Goal: Task Accomplishment & Management: Complete application form

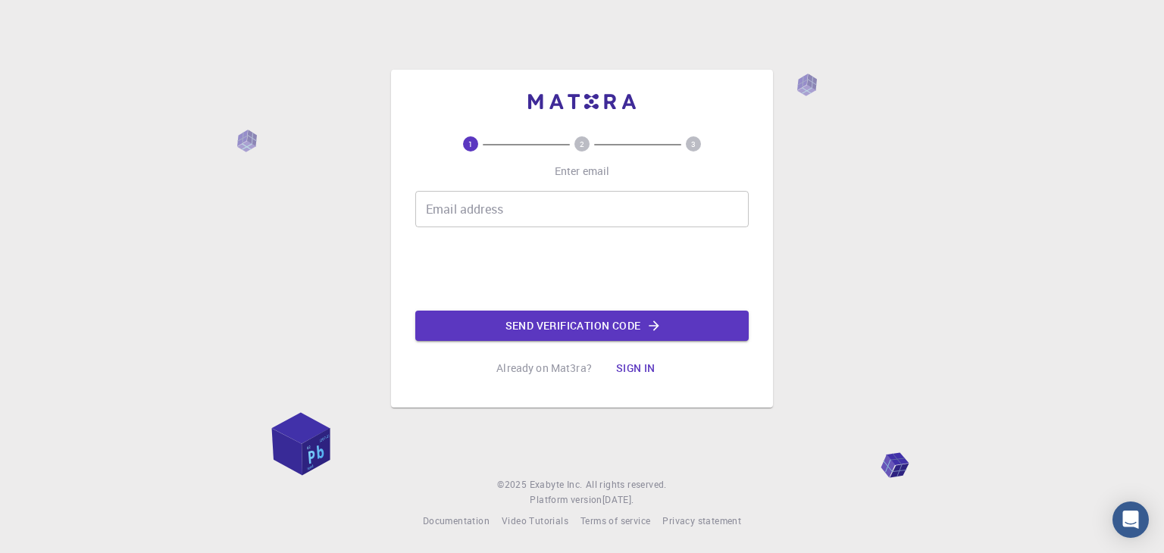
click at [586, 152] on div "1 2 3 Enter email Email address Email address Send verification code Already on…" at bounding box center [582, 259] width 334 height 247
click at [583, 146] on text "2" at bounding box center [582, 144] width 5 height 11
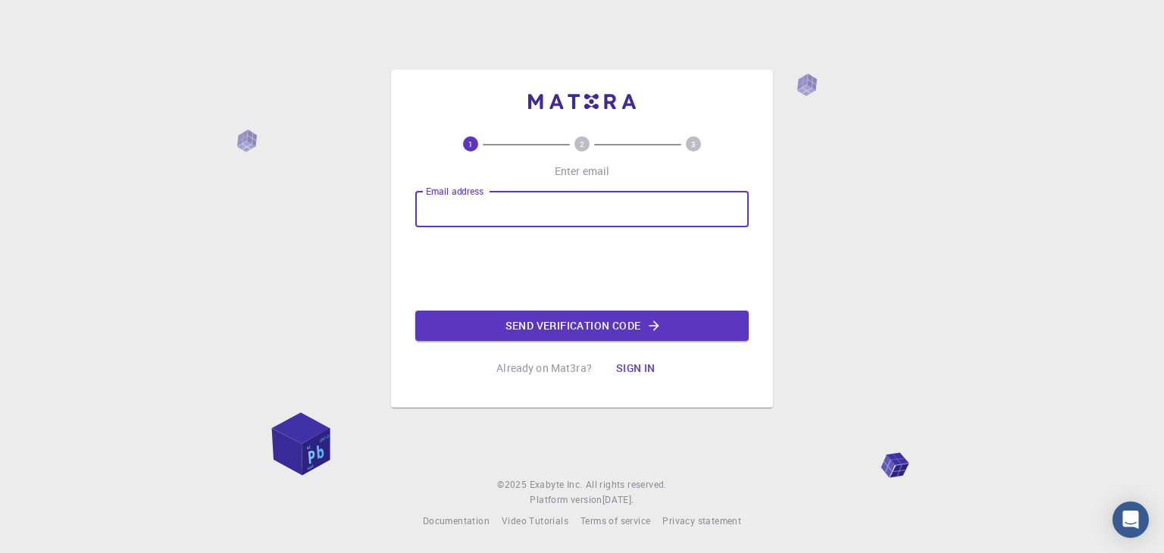
click at [584, 202] on input "Email address" at bounding box center [582, 209] width 334 height 36
type input "[EMAIL_ADDRESS][DOMAIN_NAME]"
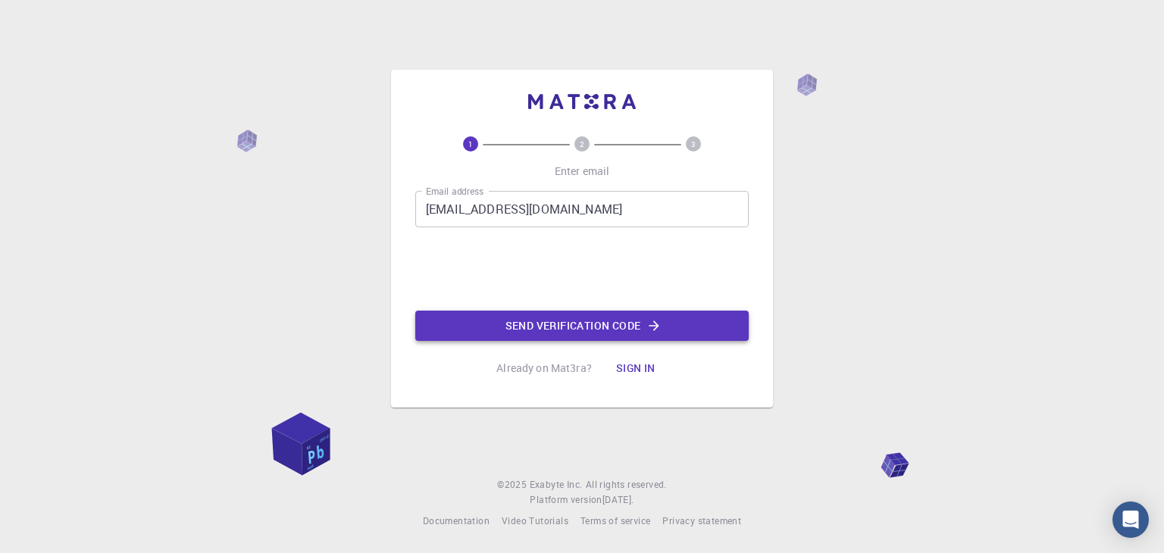
click at [525, 328] on button "Send verification code" at bounding box center [582, 326] width 334 height 30
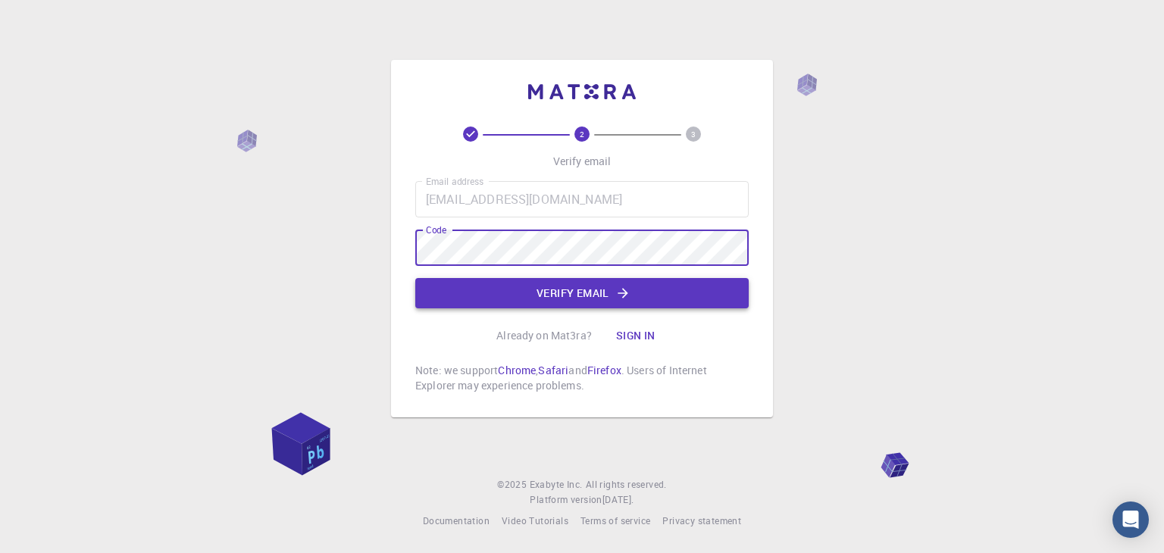
click at [582, 301] on button "Verify email" at bounding box center [582, 293] width 334 height 30
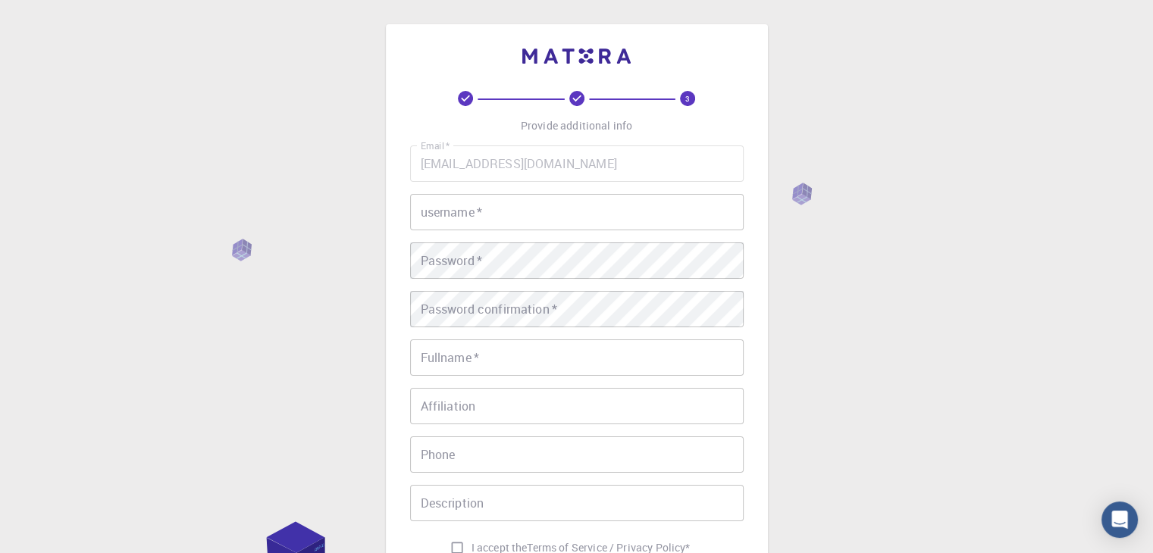
click at [581, 210] on input "username   *" at bounding box center [577, 212] width 334 height 36
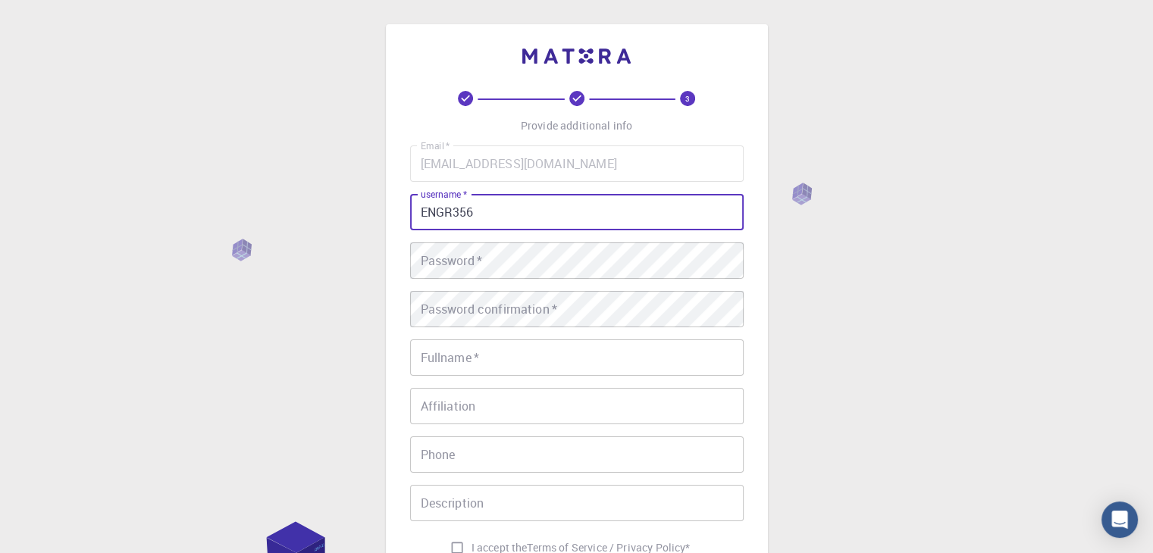
type input "ENGR356"
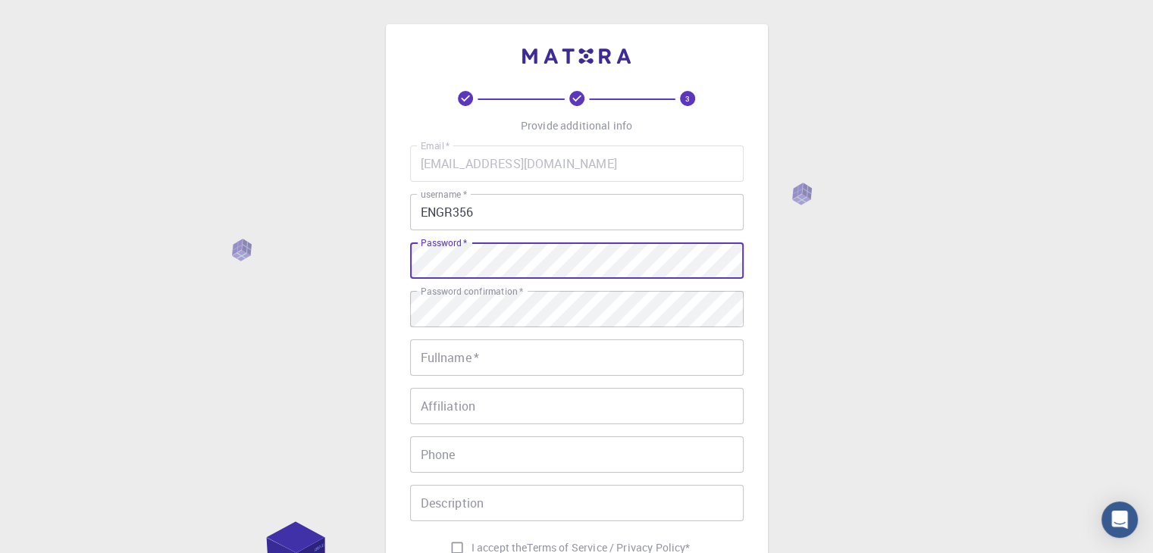
drag, startPoint x: 560, startPoint y: 279, endPoint x: 740, endPoint y: 235, distance: 185.0
click at [722, 235] on div "Email   * [EMAIL_ADDRESS][DOMAIN_NAME] Email   * username   * ENGR356 username …" at bounding box center [577, 354] width 334 height 417
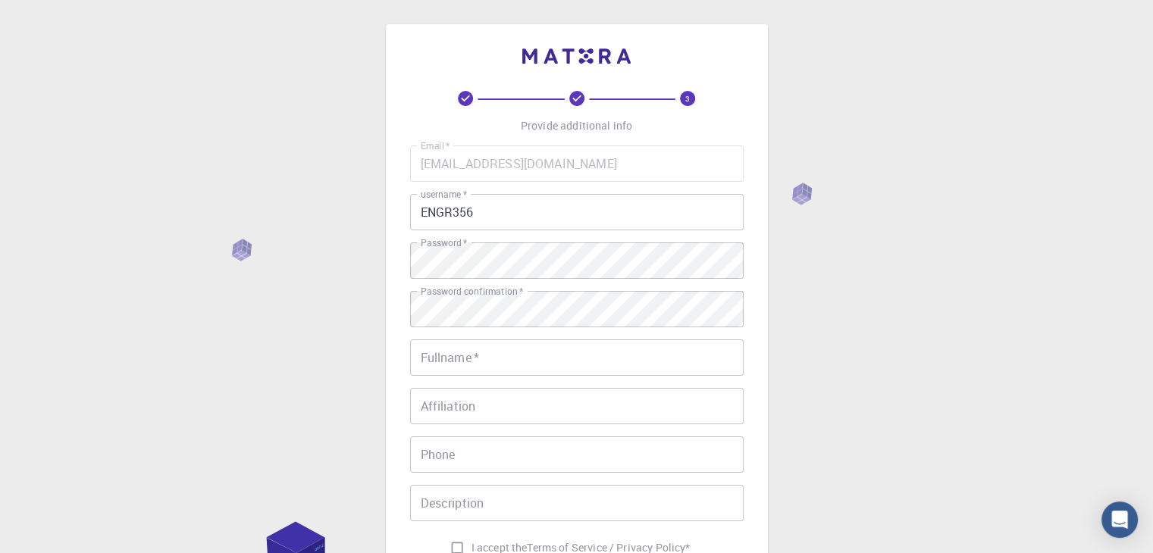
click at [960, 252] on div "3 Provide additional info Email   * [EMAIL_ADDRESS][DOMAIN_NAME] Email   * user…" at bounding box center [576, 386] width 1153 height 772
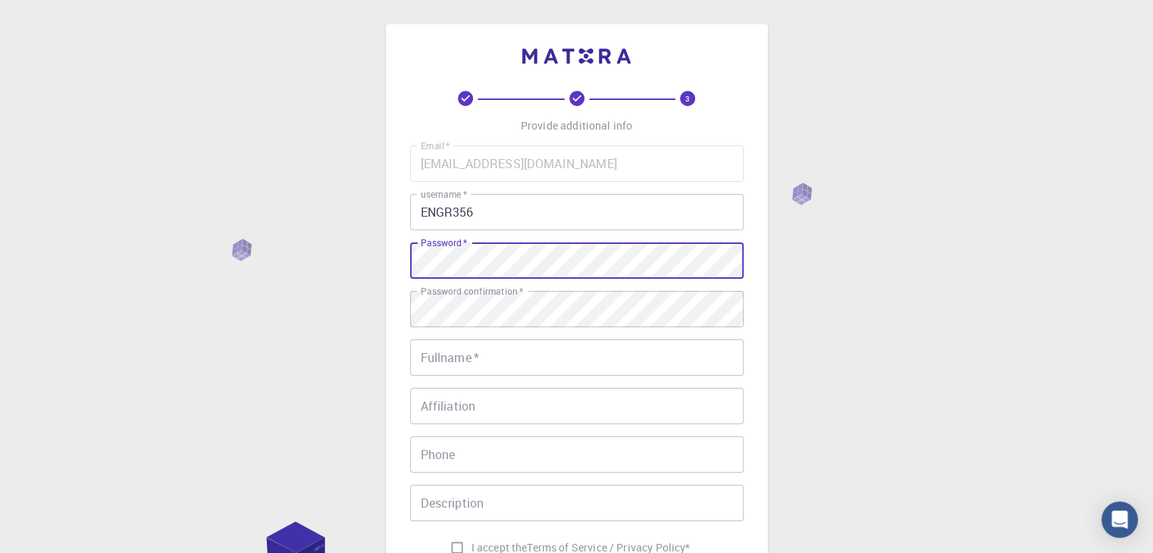
click at [399, 258] on div "3 Provide additional info Email   * [EMAIL_ADDRESS][DOMAIN_NAME] Email   * user…" at bounding box center [577, 347] width 382 height 647
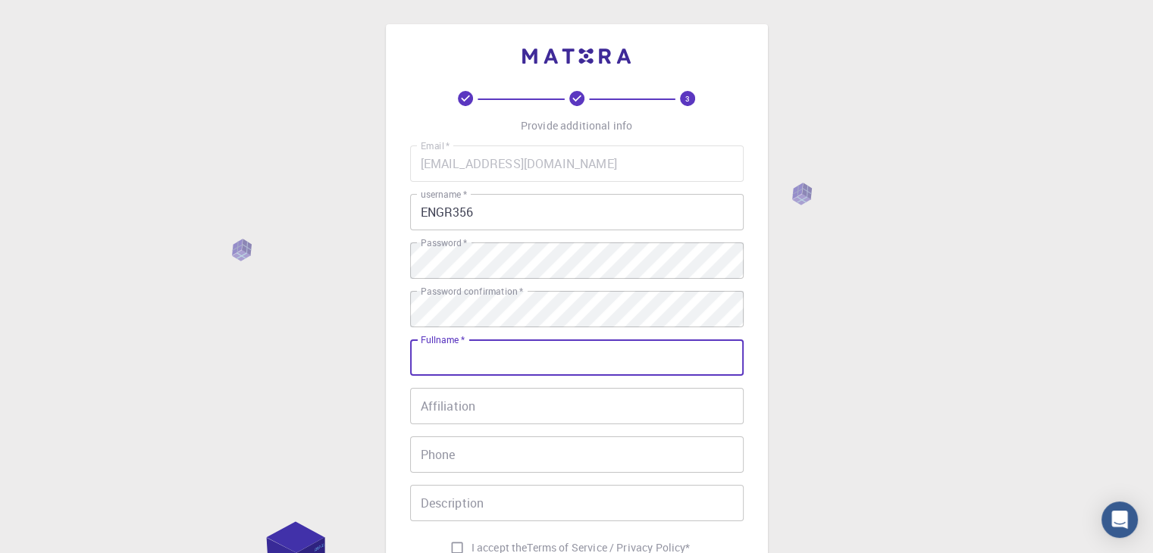
drag, startPoint x: 735, startPoint y: 359, endPoint x: 719, endPoint y: 359, distance: 15.9
click at [735, 359] on input "Fullname   *" at bounding box center [577, 358] width 334 height 36
type input "[PERSON_NAME]"
type input "09904739046"
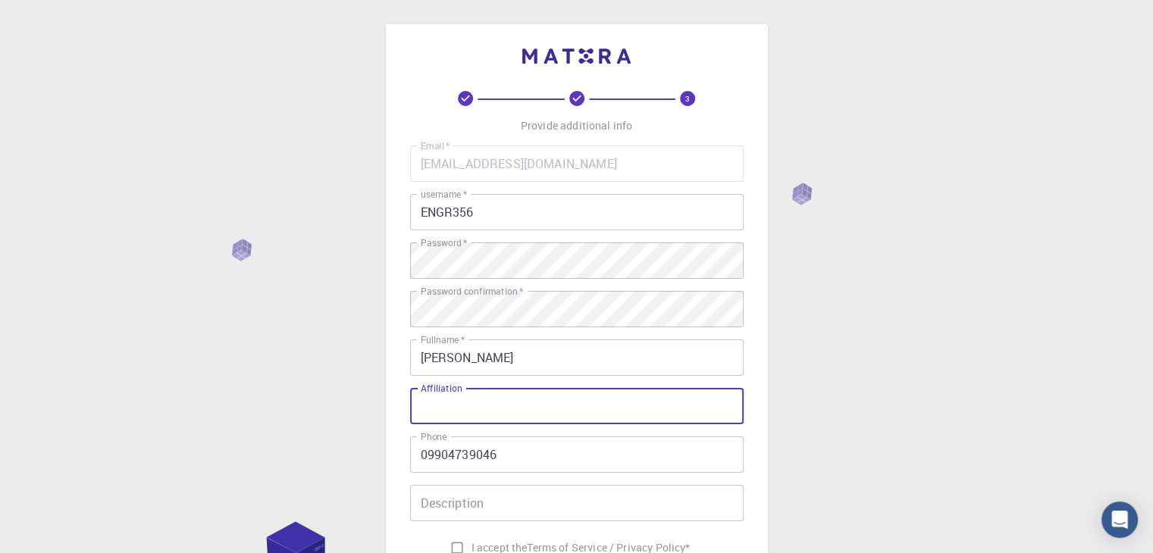
click at [600, 404] on input "Affiliation" at bounding box center [577, 406] width 334 height 36
drag, startPoint x: 600, startPoint y: 404, endPoint x: 573, endPoint y: 410, distance: 28.0
click at [573, 410] on input "Affiliation" at bounding box center [577, 406] width 334 height 36
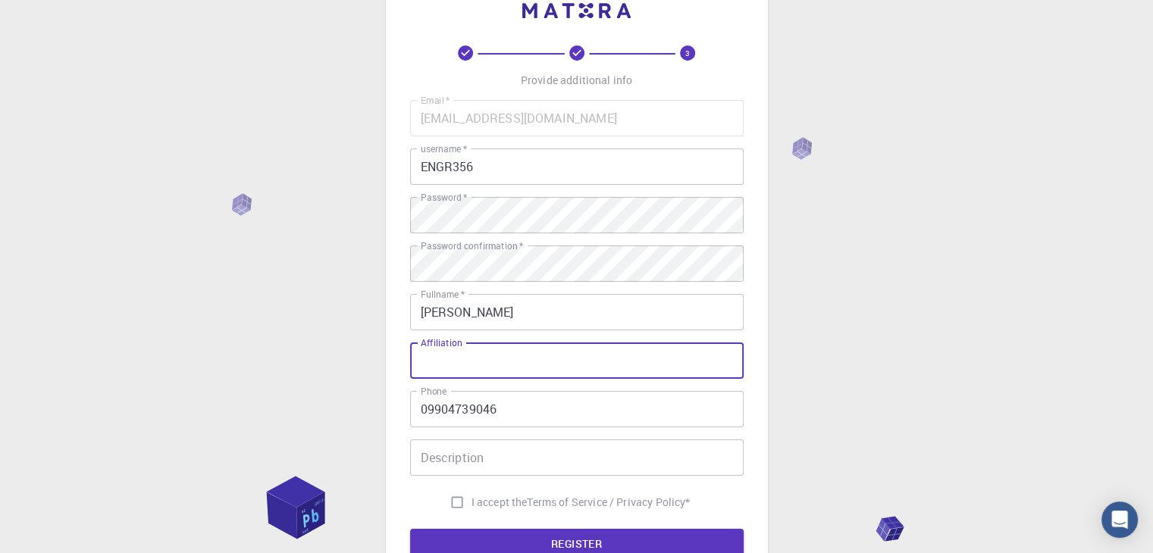
scroll to position [111, 0]
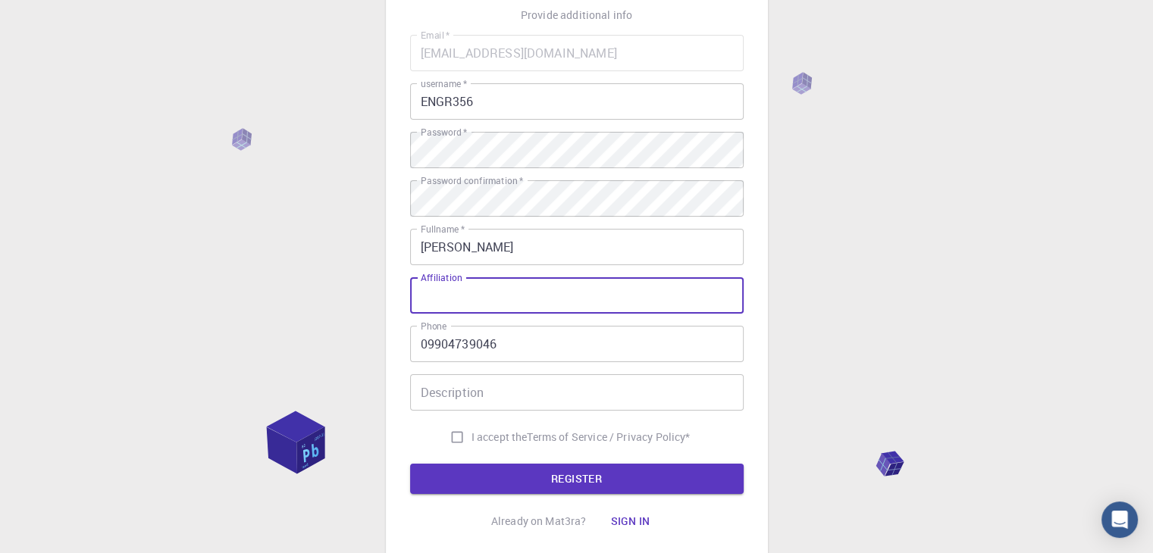
click at [567, 292] on input "Affiliation" at bounding box center [577, 295] width 334 height 36
click at [459, 434] on input "I accept the Terms of Service / Privacy Policy *" at bounding box center [457, 437] width 29 height 29
checkbox input "true"
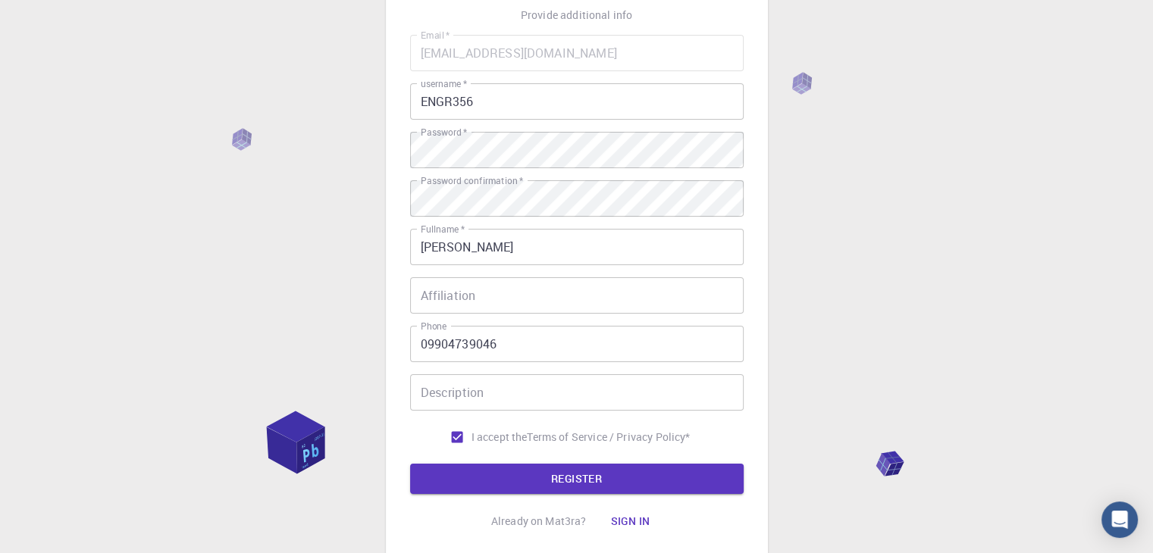
drag, startPoint x: 553, startPoint y: 302, endPoint x: 562, endPoint y: 298, distance: 9.9
click at [555, 301] on input "Affiliation" at bounding box center [577, 295] width 334 height 36
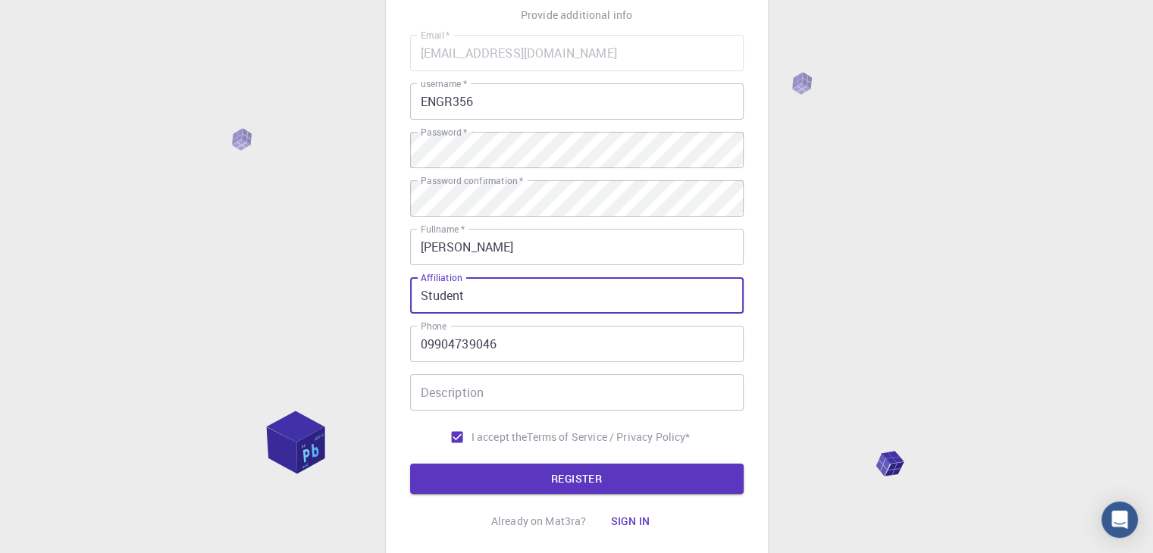
type input "Student"
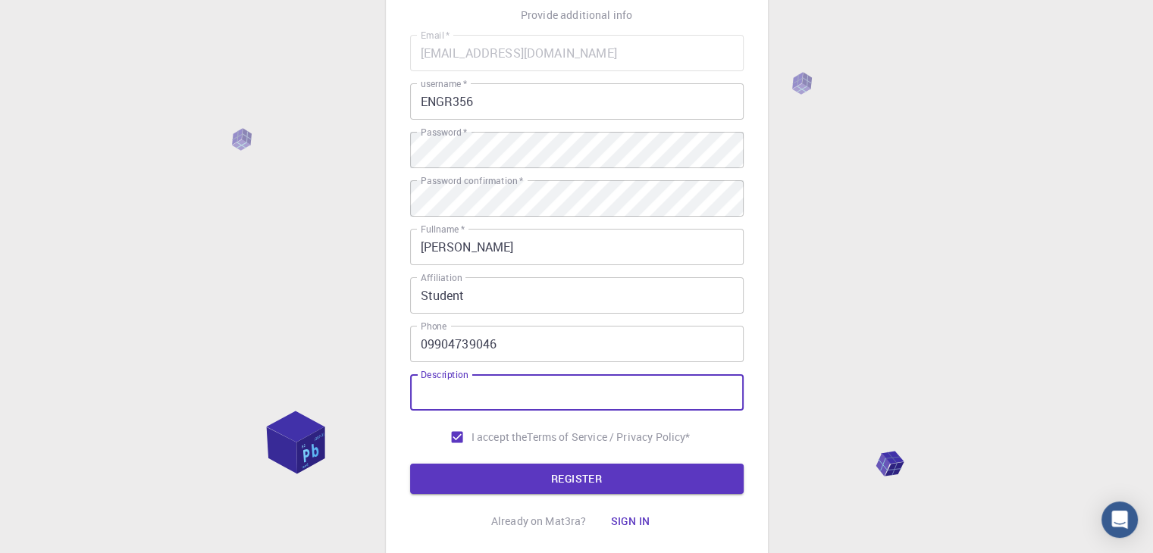
click at [603, 400] on input "Description" at bounding box center [577, 392] width 334 height 36
type input "Graduating STEM Student"
click at [658, 477] on button "REGISTER" at bounding box center [577, 479] width 334 height 30
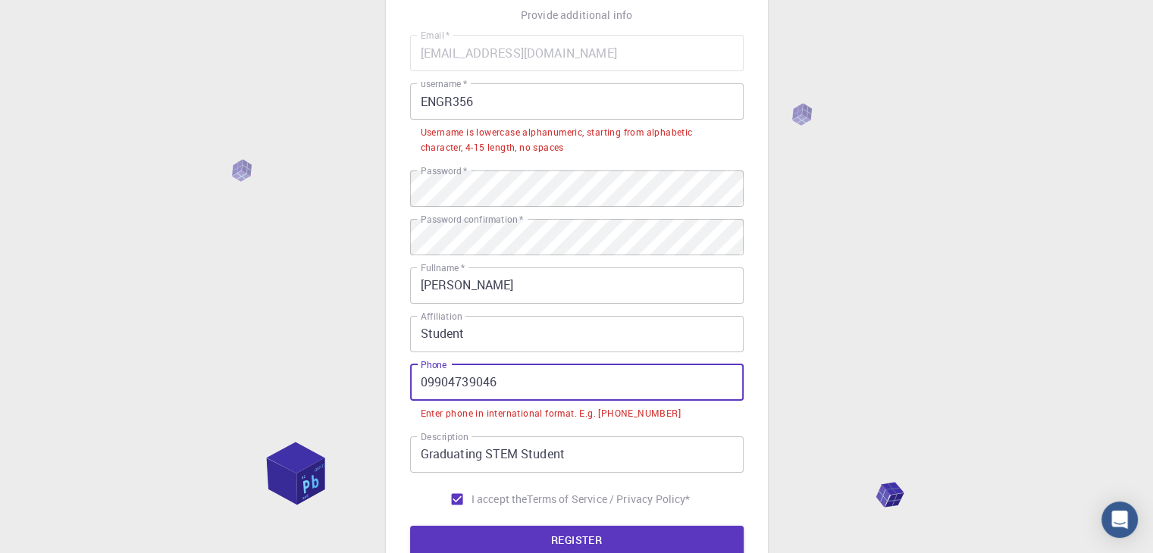
click at [421, 387] on input "09904739046" at bounding box center [577, 383] width 334 height 36
click at [421, 392] on input "09904739046" at bounding box center [577, 383] width 334 height 36
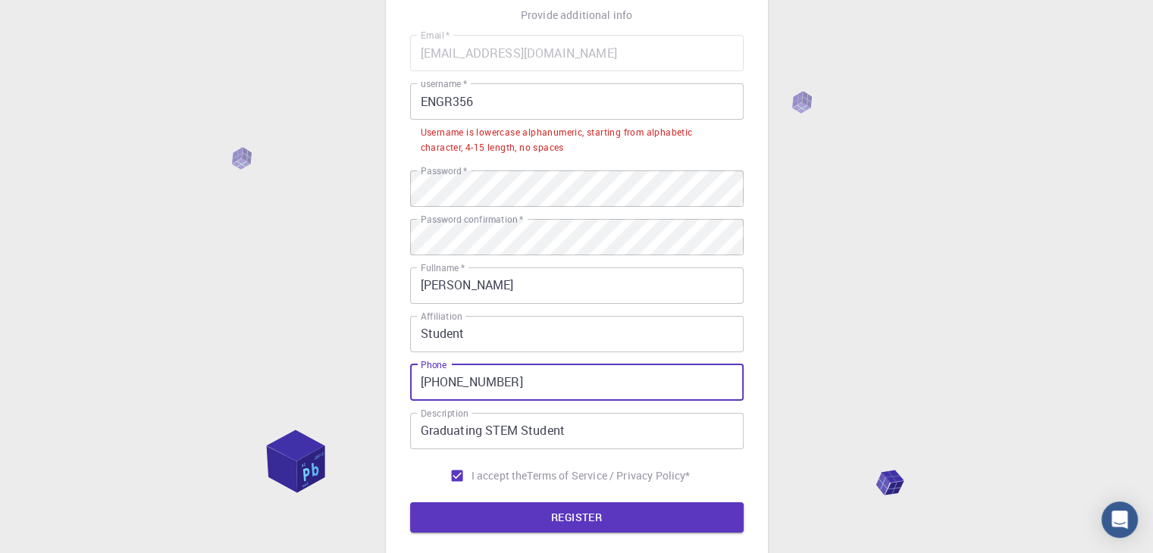
click at [453, 385] on input "[PHONE_NUMBER]" at bounding box center [577, 383] width 334 height 36
click at [496, 381] on input "[PHONE_NUMBER]" at bounding box center [577, 383] width 334 height 36
click at [446, 392] on input "[PHONE_NUMBER]" at bounding box center [577, 383] width 334 height 36
type input "[PHONE_NUMBER]"
click at [542, 505] on button "REGISTER" at bounding box center [577, 518] width 334 height 30
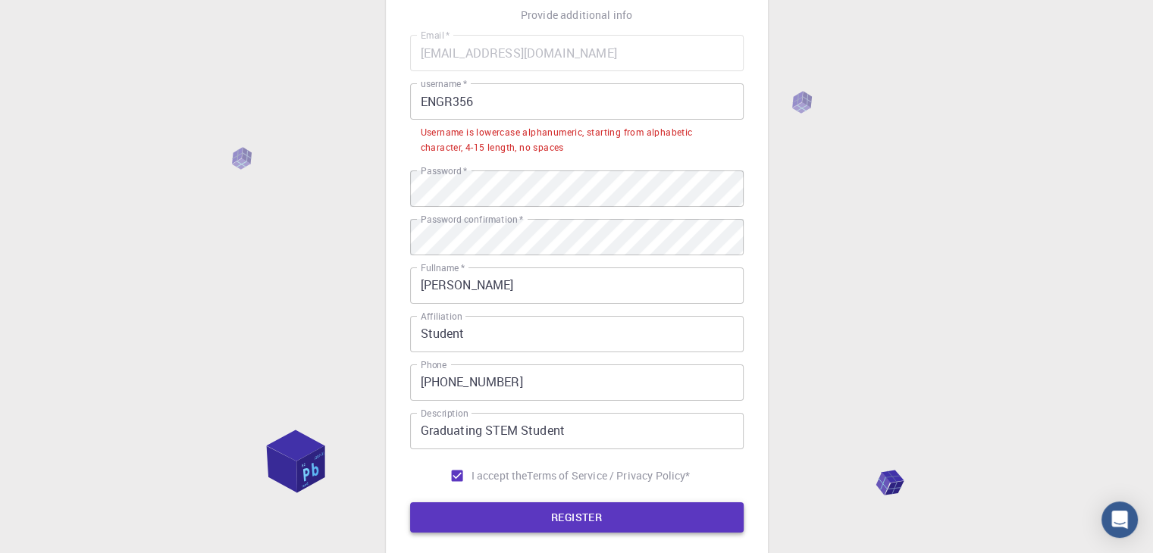
click at [519, 512] on button "REGISTER" at bounding box center [577, 518] width 334 height 30
click at [592, 103] on input "ENGR356" at bounding box center [577, 101] width 334 height 36
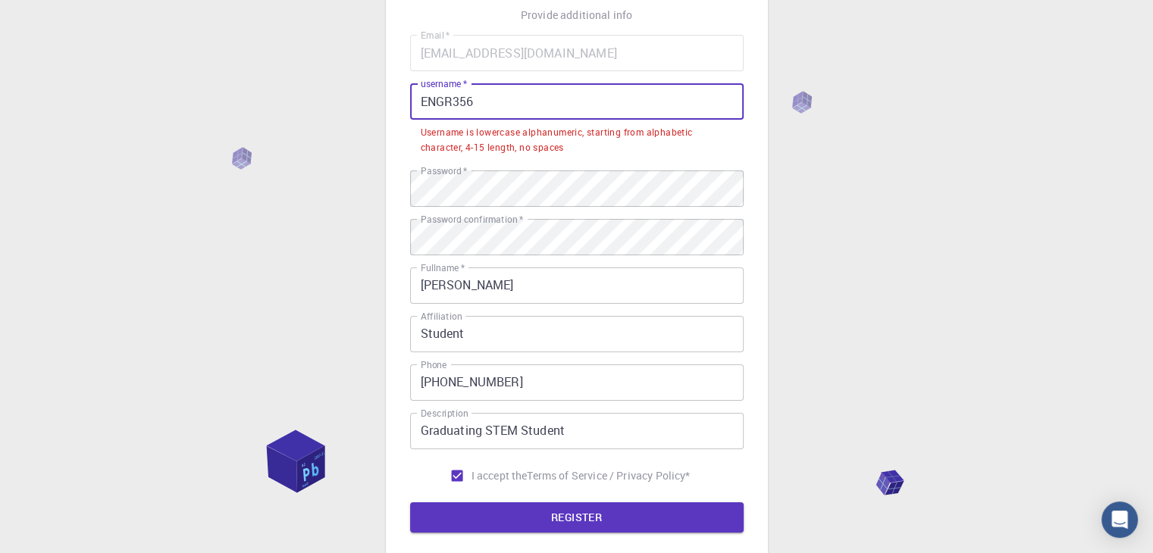
click at [455, 105] on input "ENGR356" at bounding box center [577, 101] width 334 height 36
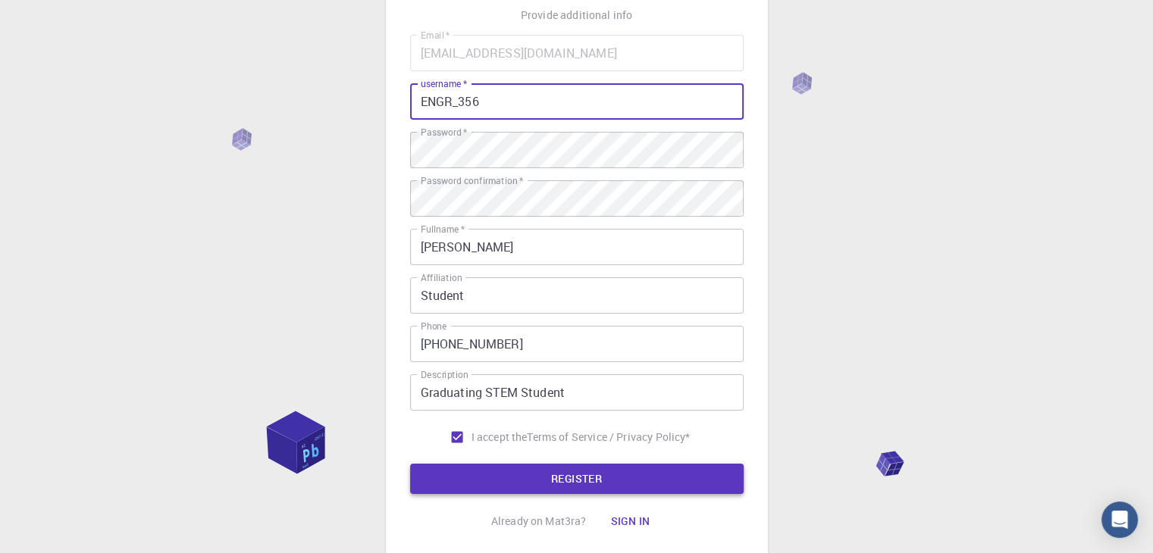
click at [623, 490] on button "REGISTER" at bounding box center [577, 479] width 334 height 30
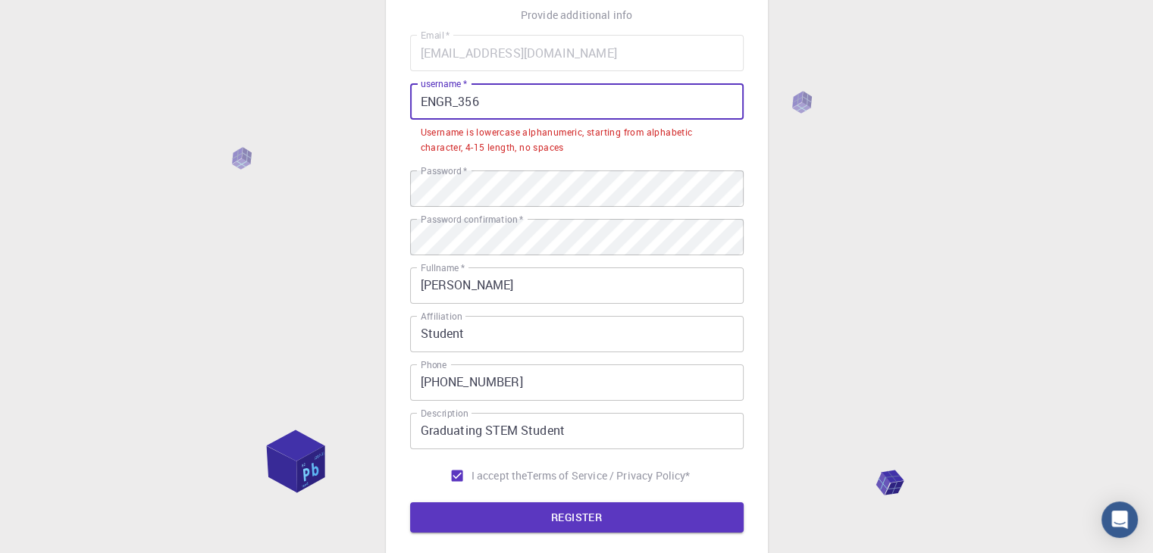
click at [503, 102] on input "ENGR_356" at bounding box center [577, 101] width 334 height 36
click at [452, 106] on input "ENGR_356" at bounding box center [577, 101] width 334 height 36
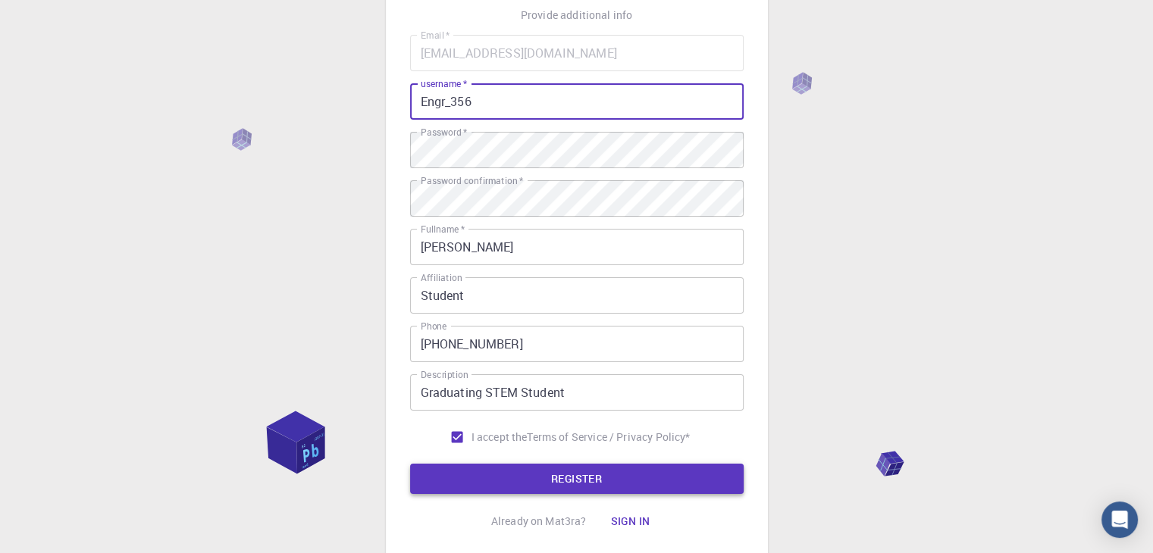
click at [600, 480] on button "REGISTER" at bounding box center [577, 479] width 334 height 30
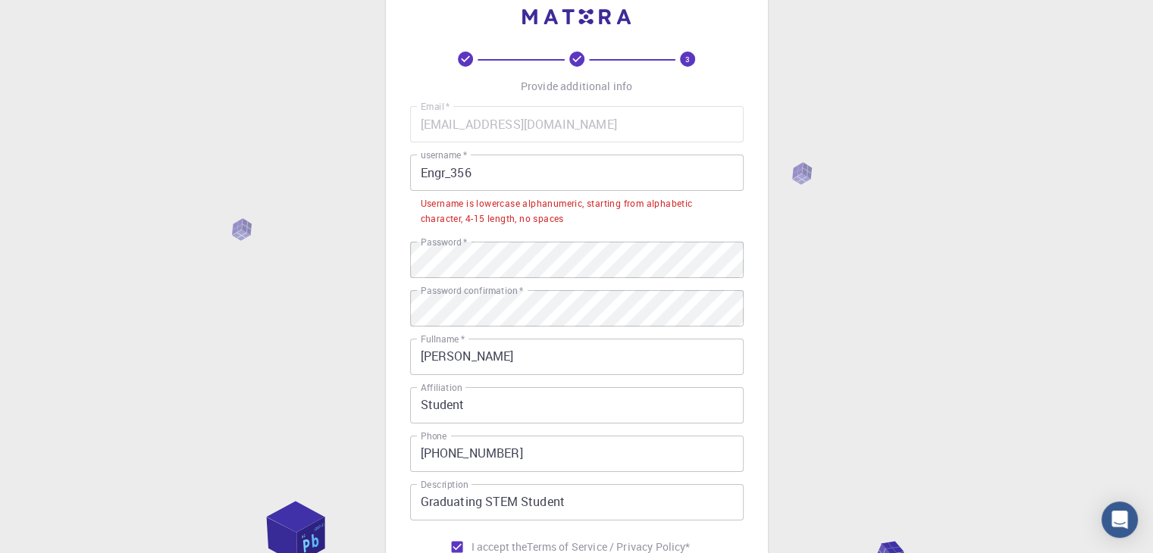
scroll to position [39, 0]
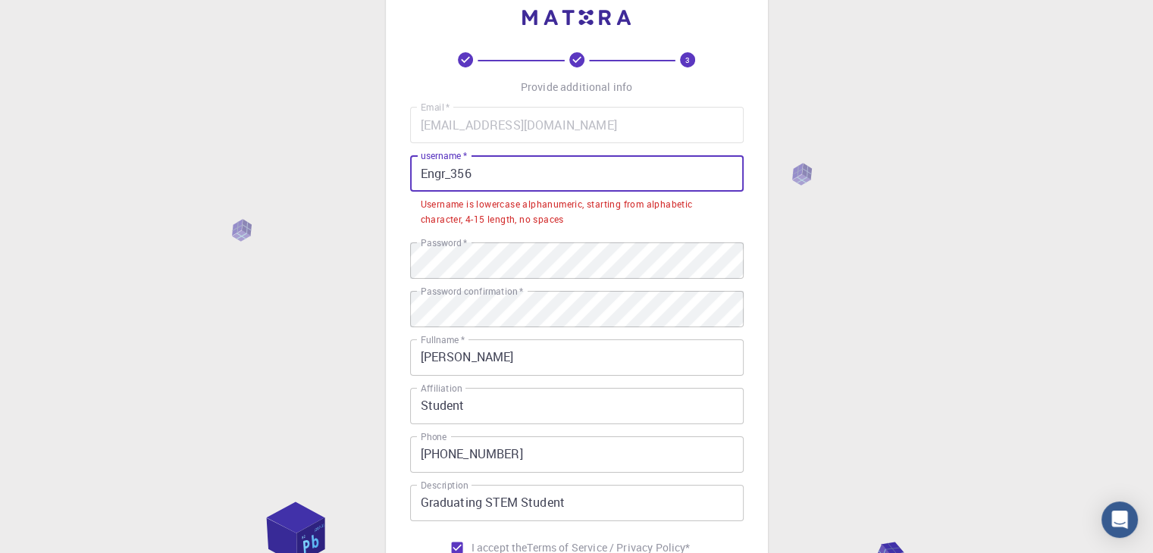
drag, startPoint x: 579, startPoint y: 181, endPoint x: 588, endPoint y: 177, distance: 9.9
click at [582, 180] on input "Engr_356" at bounding box center [577, 173] width 334 height 36
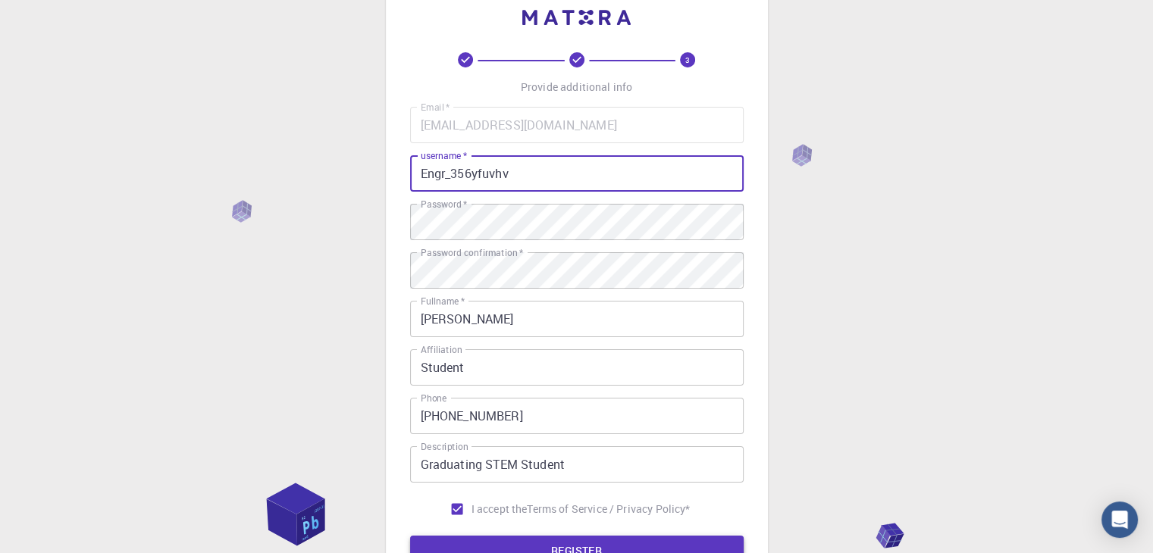
type input "Engr_356yfuvhv"
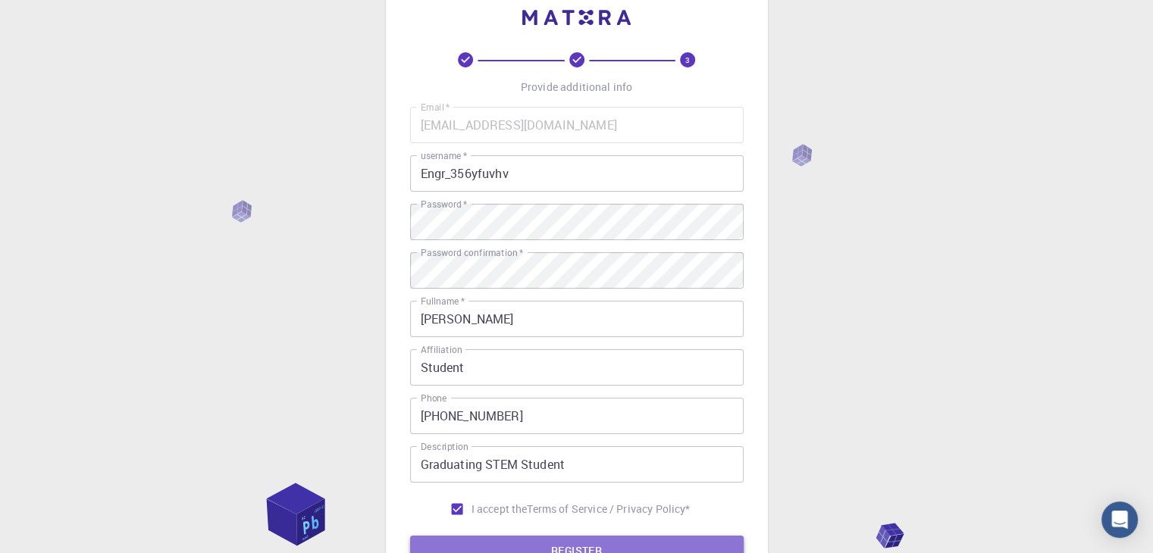
click at [653, 538] on button "REGISTER" at bounding box center [577, 551] width 334 height 30
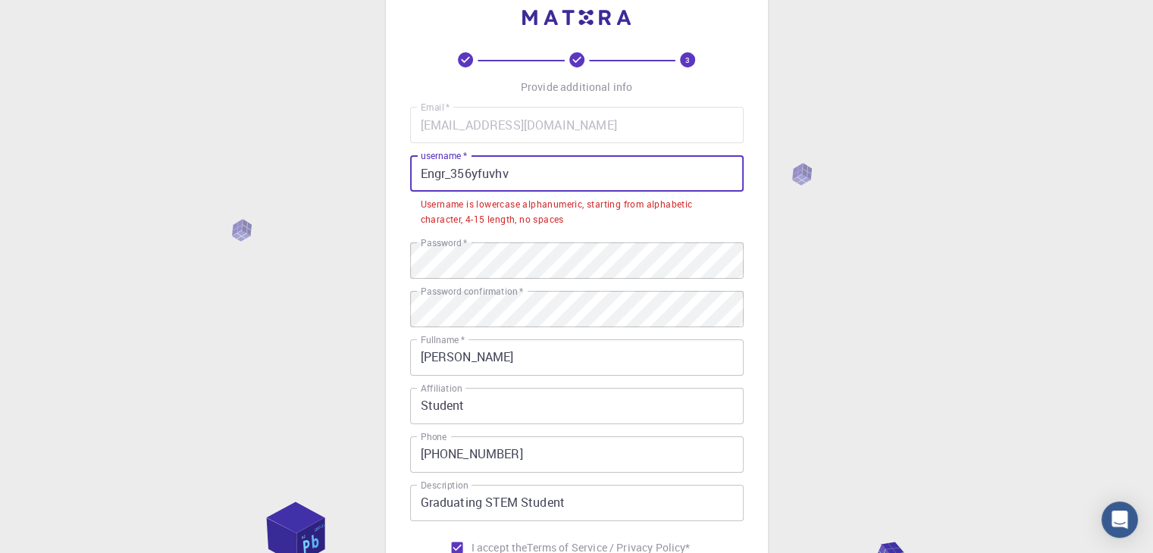
drag, startPoint x: 577, startPoint y: 171, endPoint x: 259, endPoint y: 258, distance: 329.4
click at [268, 258] on div "3 Provide additional info Email   * [EMAIL_ADDRESS][DOMAIN_NAME] Email   * user…" at bounding box center [576, 366] width 1153 height 810
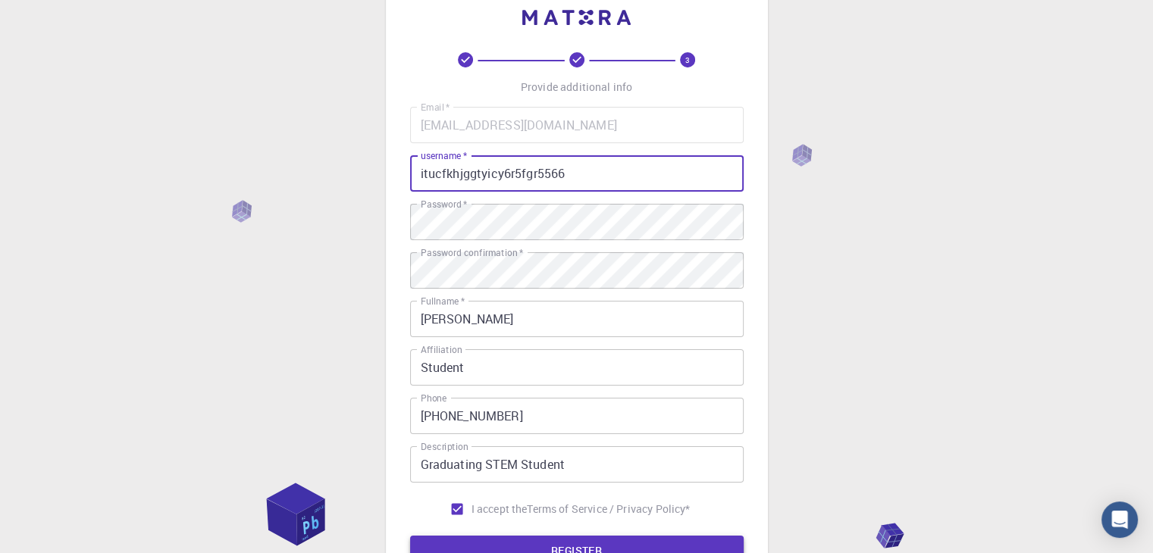
type input "itucfkhjggtyicy6r5fgr5566"
click at [713, 539] on button "REGISTER" at bounding box center [577, 551] width 334 height 30
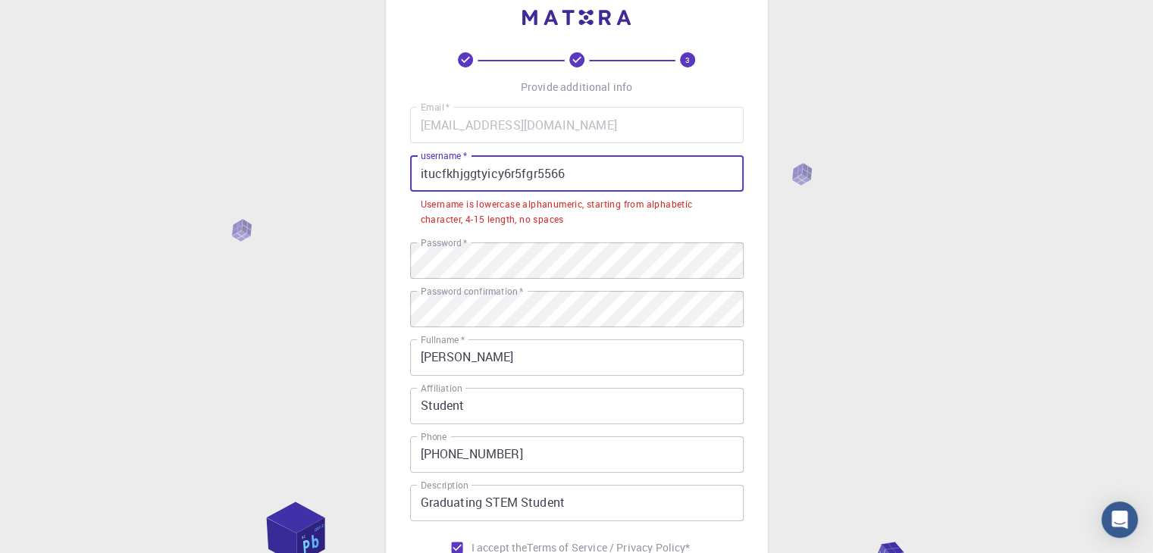
drag, startPoint x: 606, startPoint y: 162, endPoint x: 285, endPoint y: 190, distance: 322.6
click at [285, 190] on div "3 Provide additional info Email   * [EMAIL_ADDRESS][DOMAIN_NAME] Email   * user…" at bounding box center [576, 366] width 1153 height 810
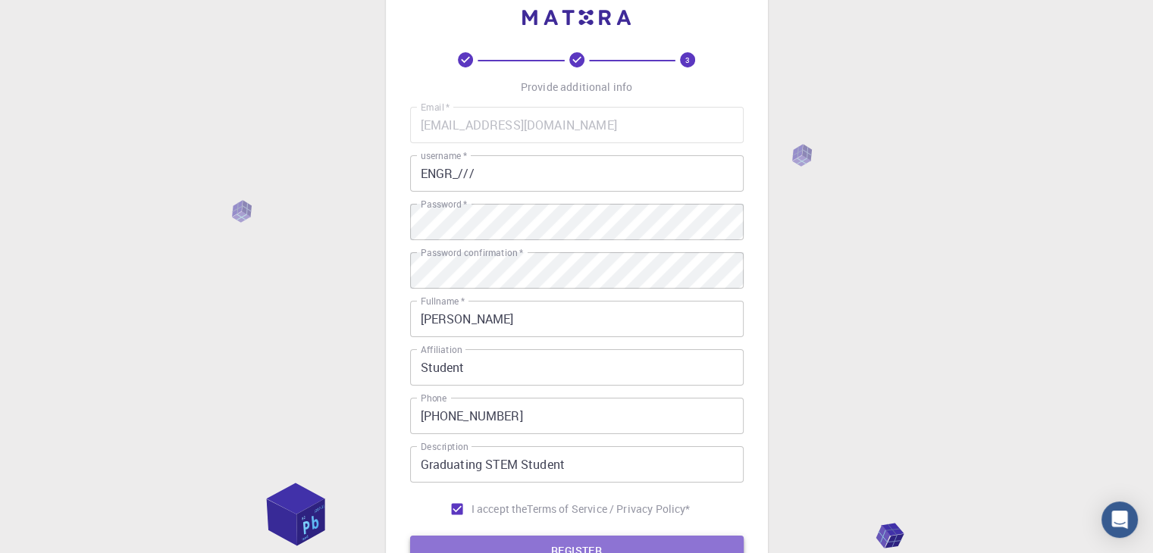
click at [718, 544] on button "REGISTER" at bounding box center [577, 551] width 334 height 30
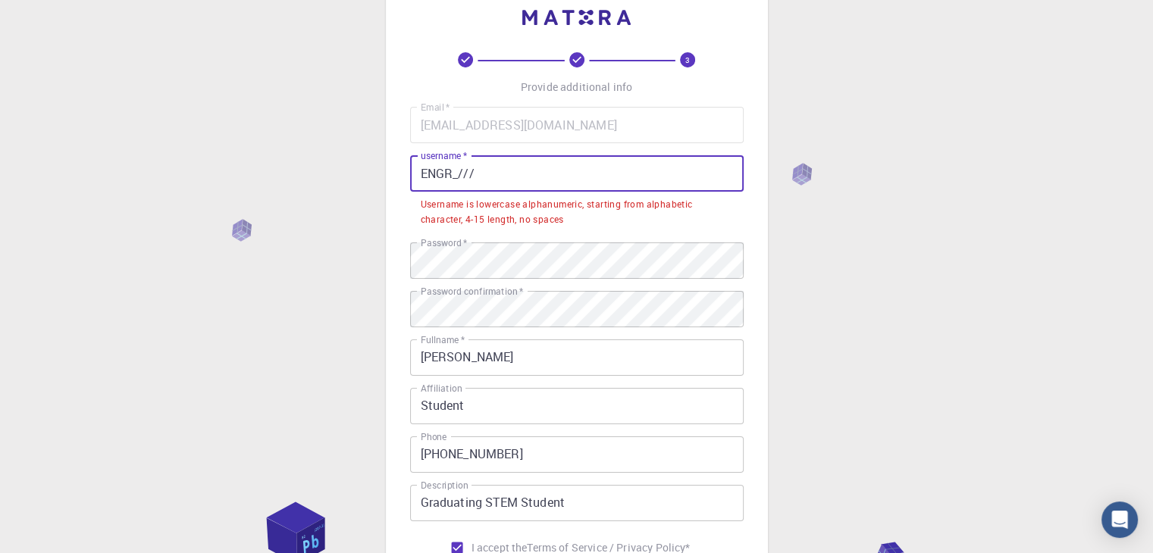
drag, startPoint x: 479, startPoint y: 179, endPoint x: 490, endPoint y: 186, distance: 13.3
click at [481, 179] on input "ENGR_///" at bounding box center [577, 173] width 334 height 36
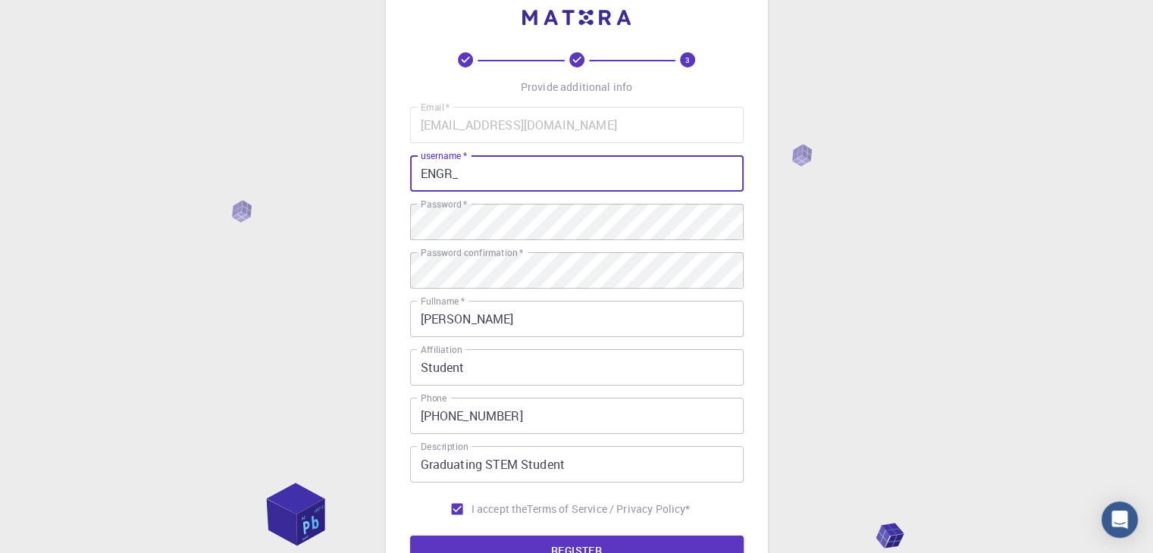
click at [410, 536] on button "REGISTER" at bounding box center [577, 551] width 334 height 30
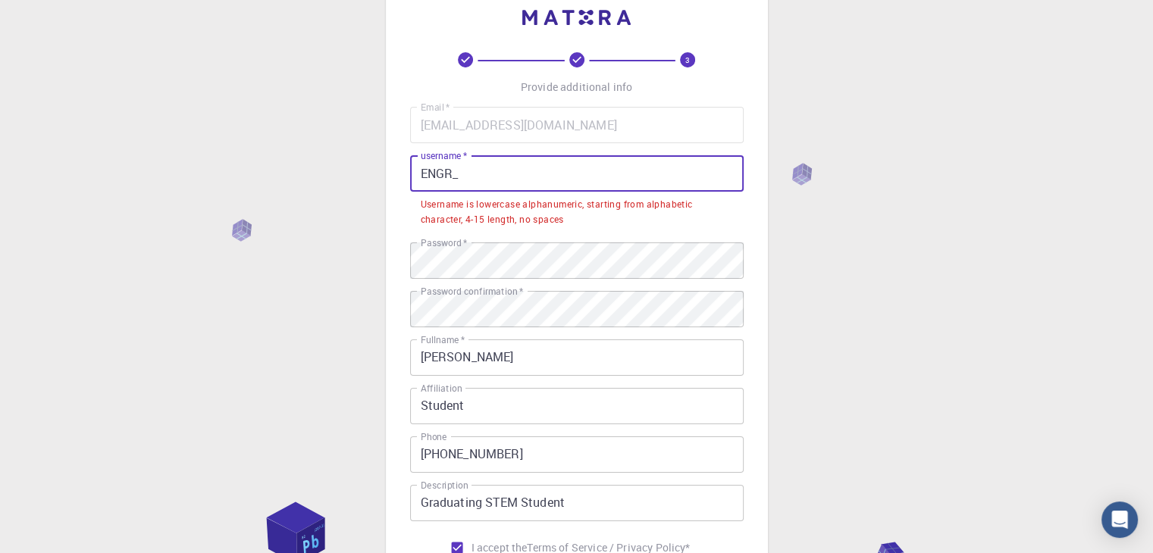
click at [986, 240] on div "3 Provide additional info Email   * [EMAIL_ADDRESS][DOMAIN_NAME] Email   * user…" at bounding box center [576, 366] width 1153 height 810
click at [682, 177] on input "ENGR_" at bounding box center [577, 173] width 334 height 36
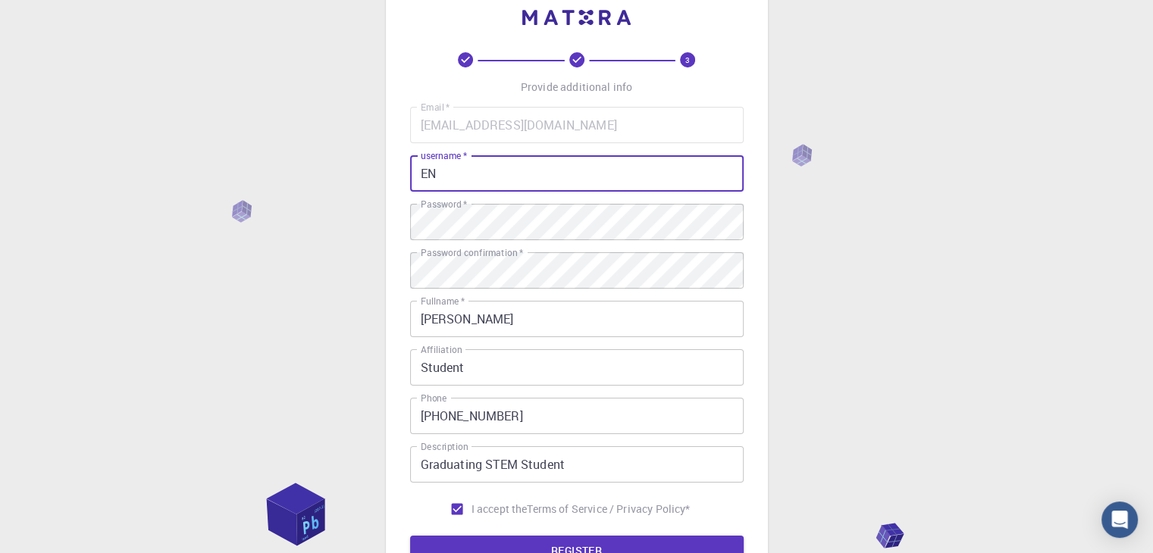
type input "E"
click at [410, 536] on button "REGISTER" at bounding box center [577, 551] width 334 height 30
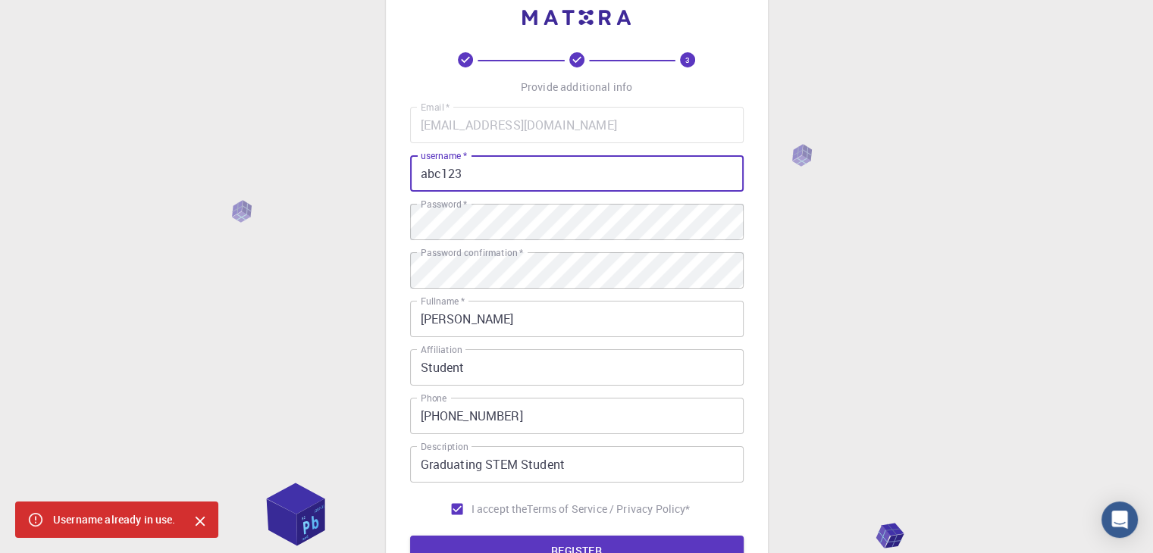
click at [410, 536] on button "REGISTER" at bounding box center [577, 551] width 334 height 30
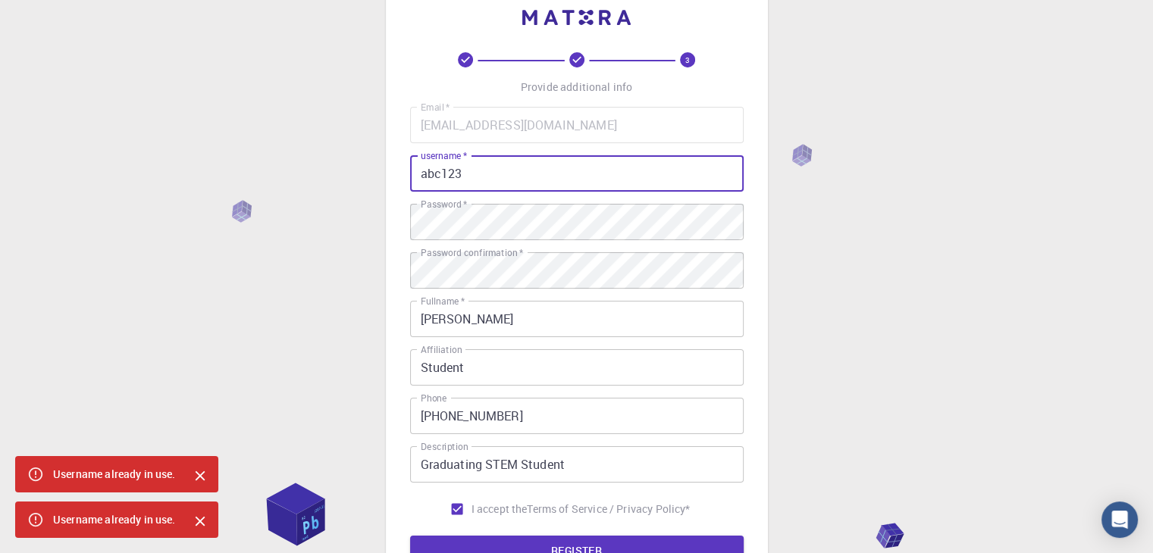
scroll to position [79, 0]
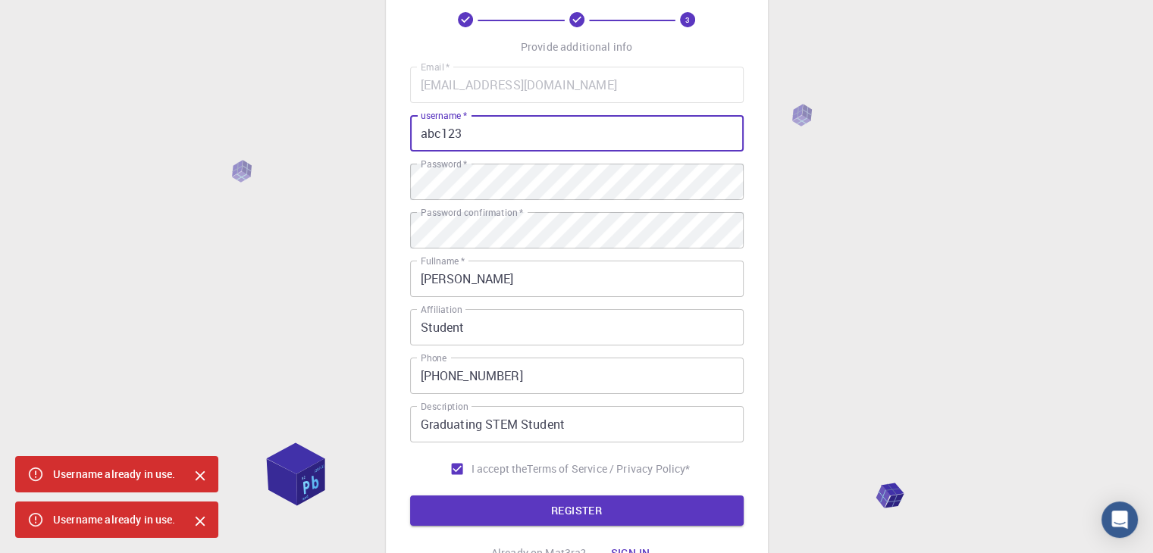
drag, startPoint x: 531, startPoint y: 139, endPoint x: 542, endPoint y: 136, distance: 11.8
click at [539, 136] on input "abc123" at bounding box center [577, 133] width 334 height 36
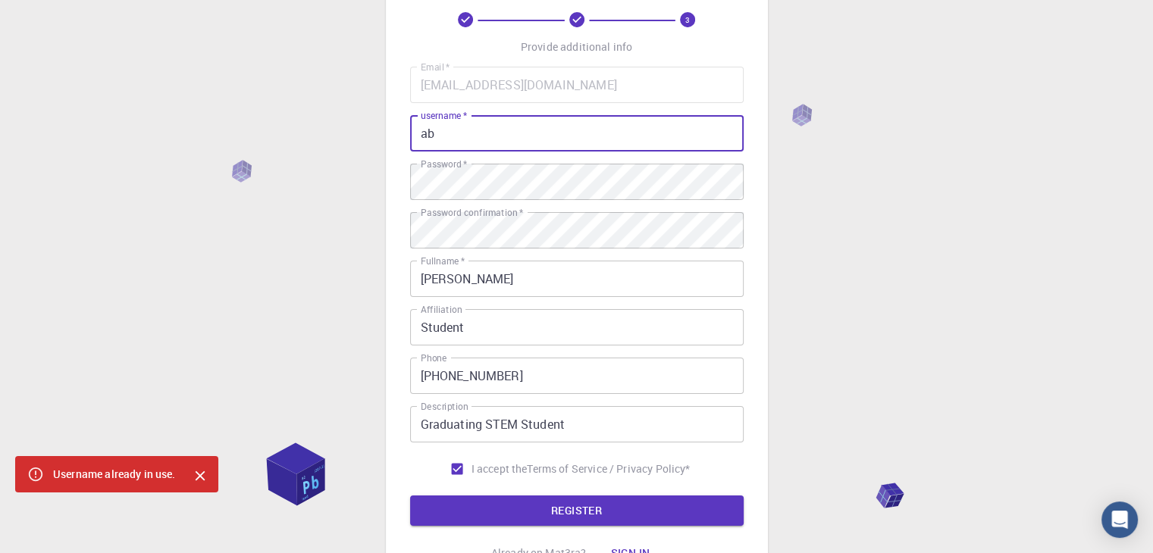
type input "a"
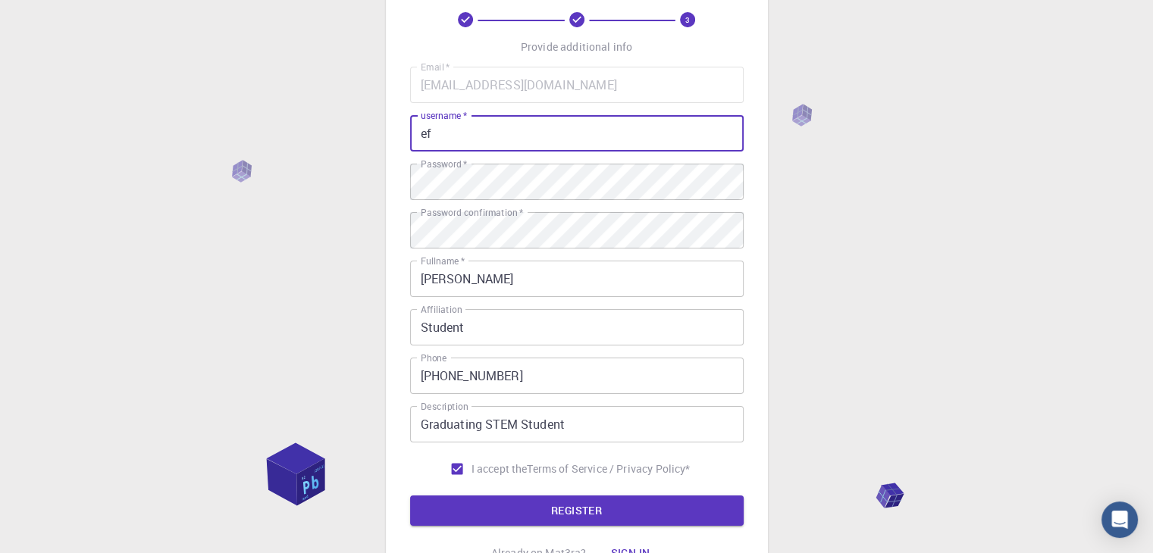
type input "e"
type input "fgh678"
click at [410, 496] on button "REGISTER" at bounding box center [577, 511] width 334 height 30
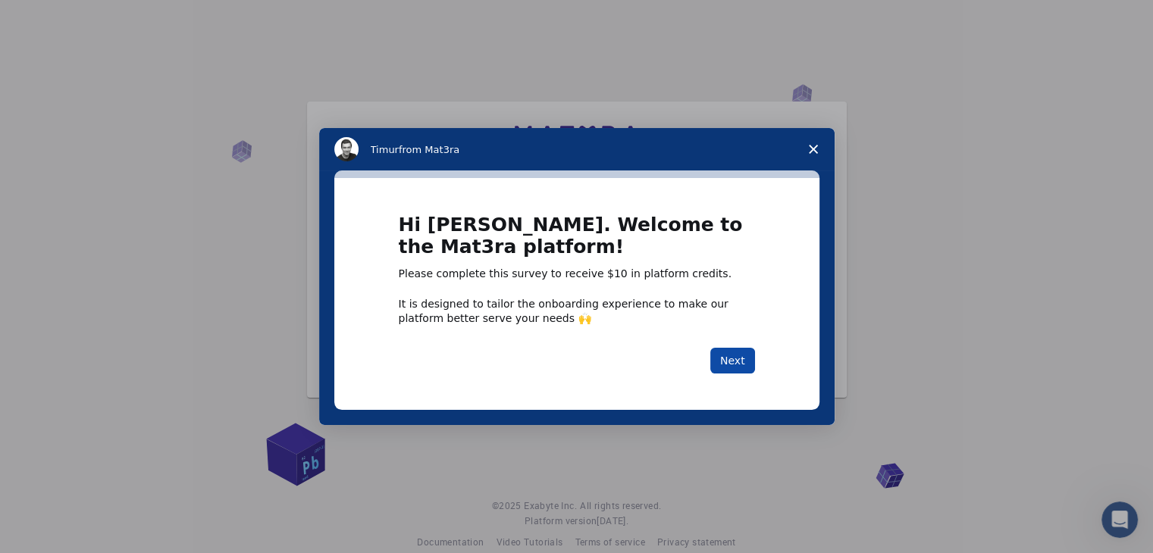
click at [738, 371] on button "Next" at bounding box center [732, 361] width 45 height 26
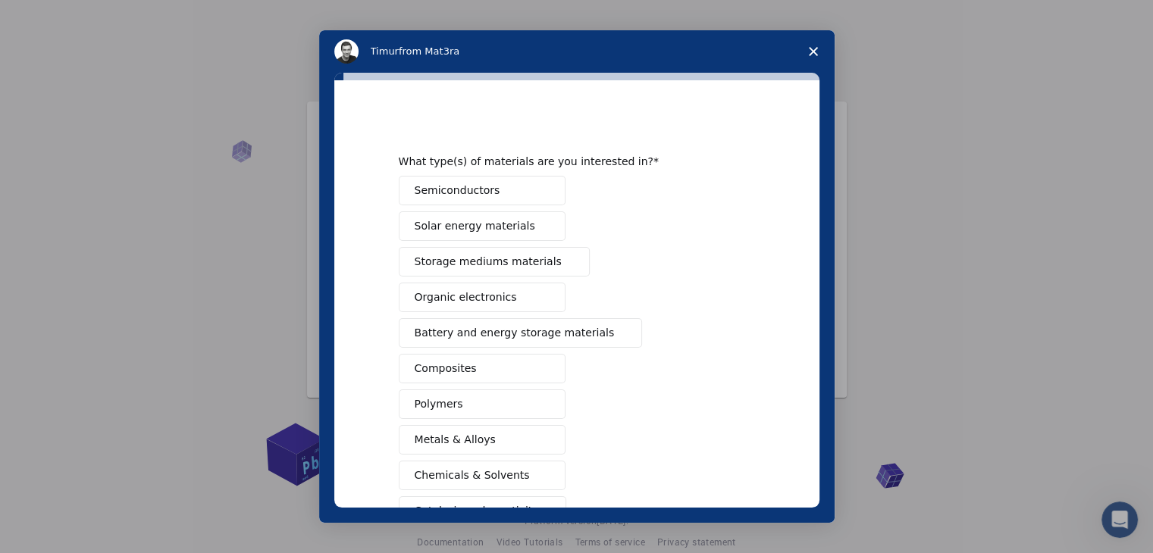
scroll to position [174, 0]
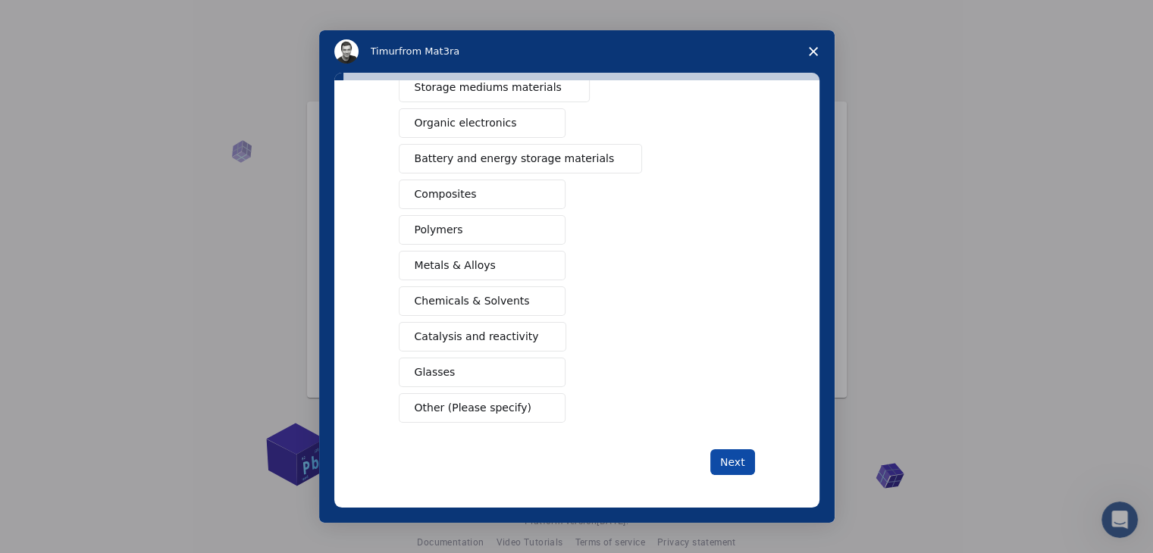
click at [719, 450] on button "Next" at bounding box center [732, 463] width 45 height 26
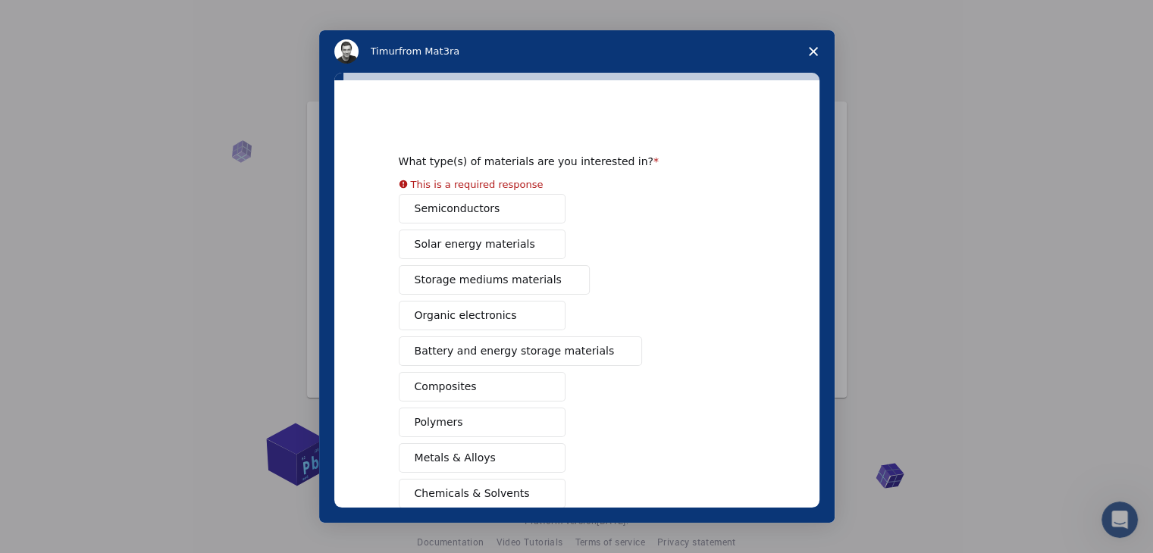
scroll to position [192, 0]
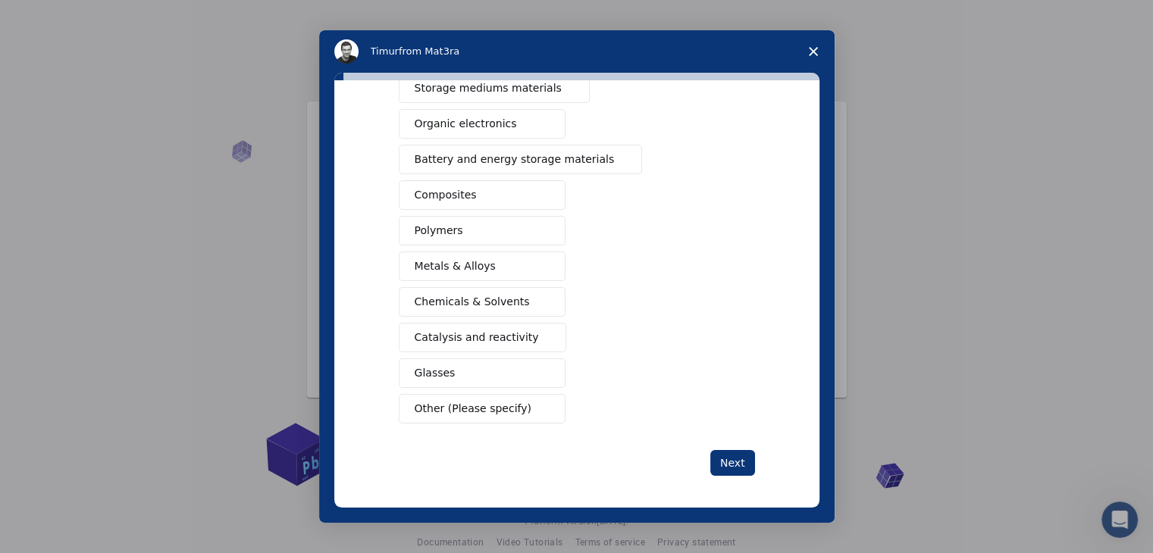
click at [533, 403] on button "Other (Please specify)" at bounding box center [482, 409] width 167 height 30
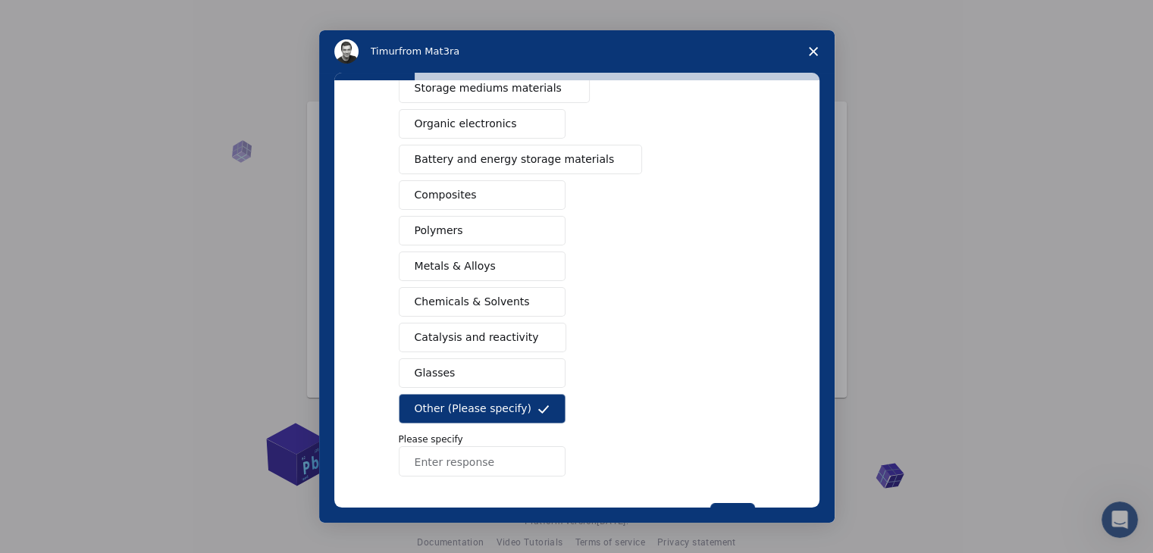
click at [481, 471] on input "Enter response" at bounding box center [482, 461] width 167 height 30
click at [538, 296] on span "Intercom messenger" at bounding box center [543, 302] width 12 height 12
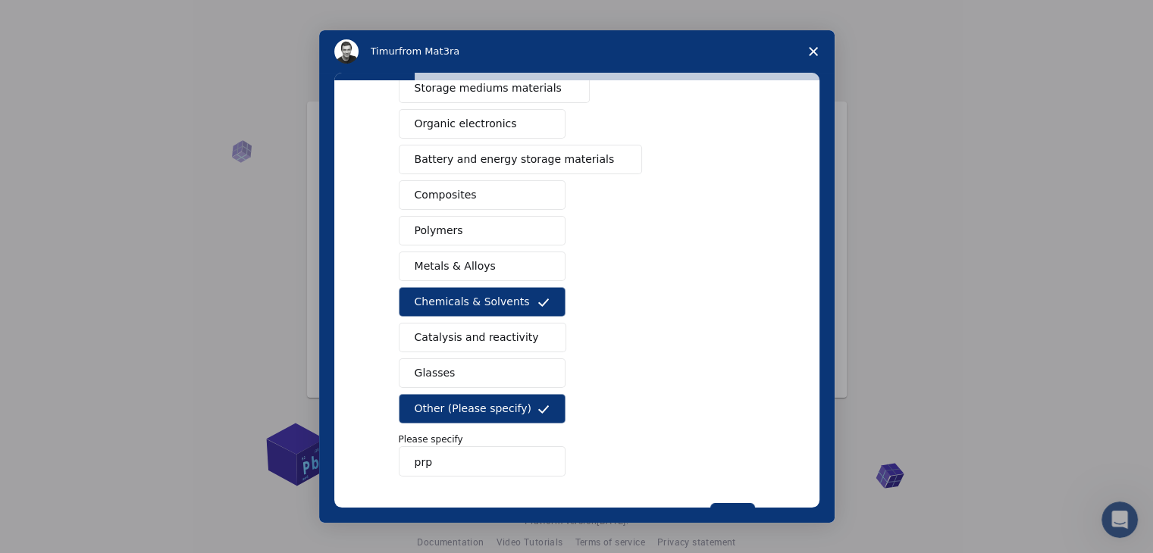
click at [491, 462] on input "prp" at bounding box center [482, 461] width 167 height 30
type input "p"
click at [523, 450] on input "gas propelled vehic" at bounding box center [482, 461] width 167 height 30
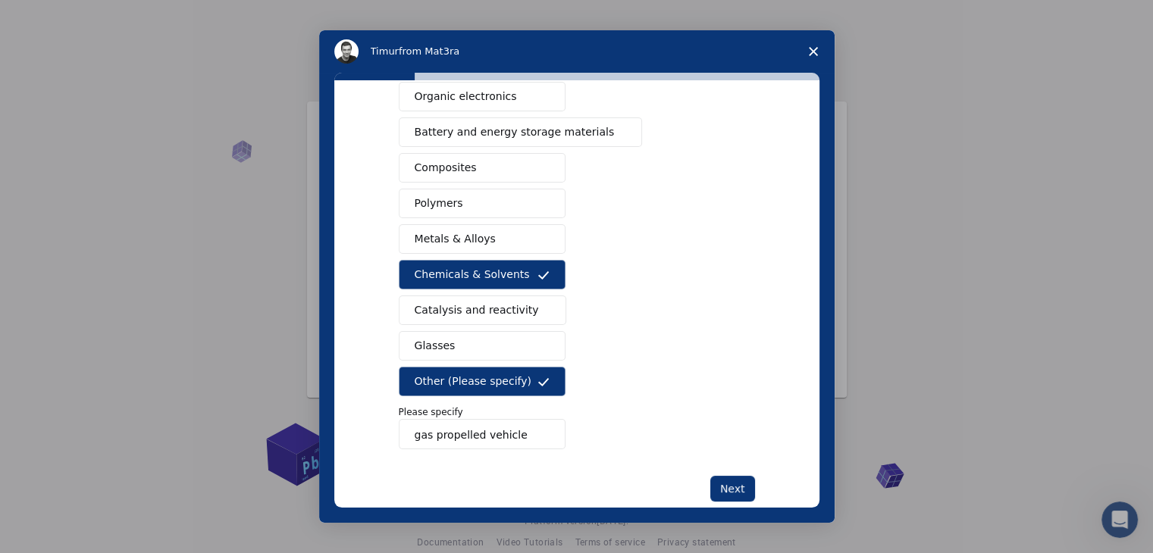
scroll to position [227, 0]
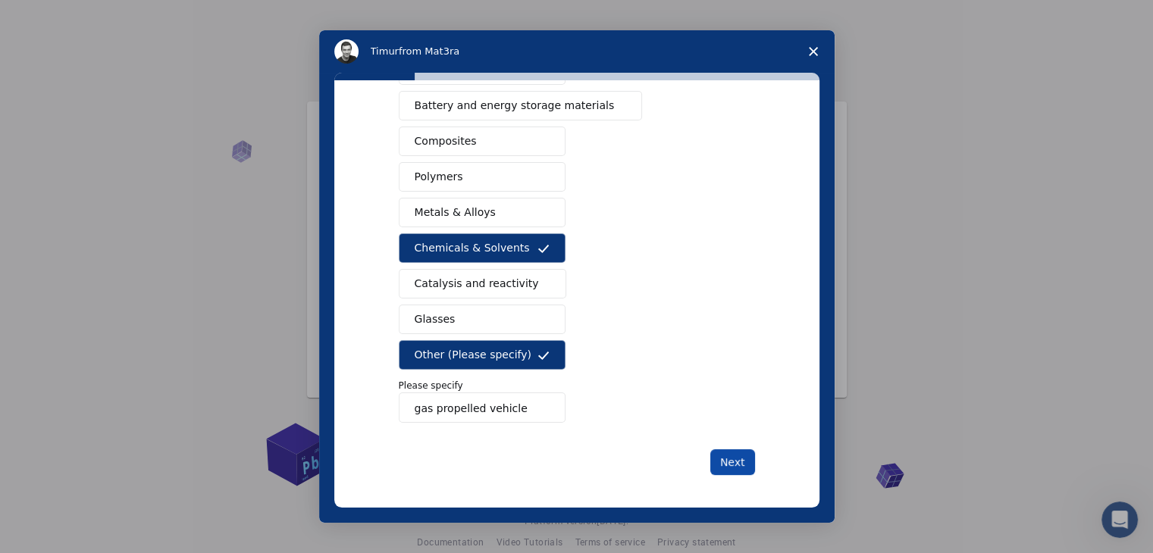
type input "gas propelled vehicle"
click at [734, 453] on button "Next" at bounding box center [732, 463] width 45 height 26
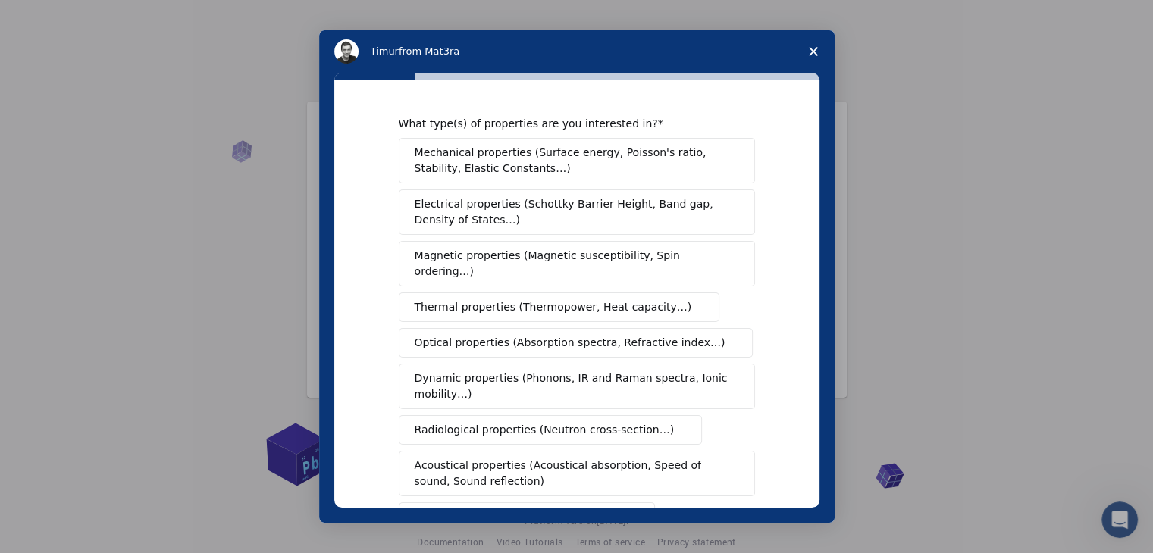
click at [612, 164] on span "Mechanical properties (Surface energy, Poisson's ratio, Stability, Elastic Cons…" at bounding box center [573, 161] width 316 height 32
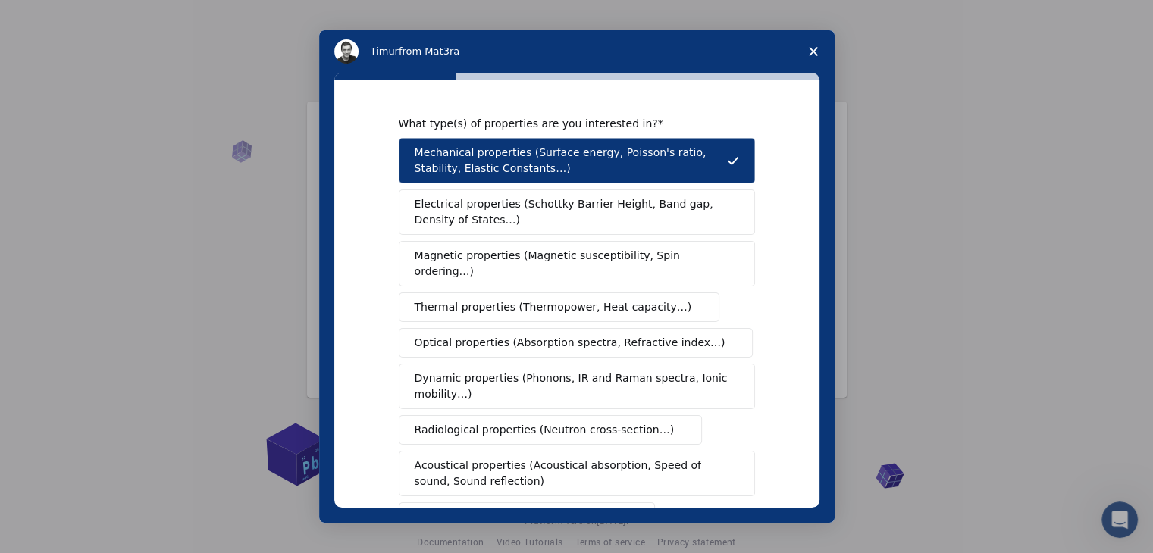
click at [611, 205] on span "Electrical properties (Schottky Barrier Height, Band gap, Density of States…)" at bounding box center [572, 212] width 315 height 32
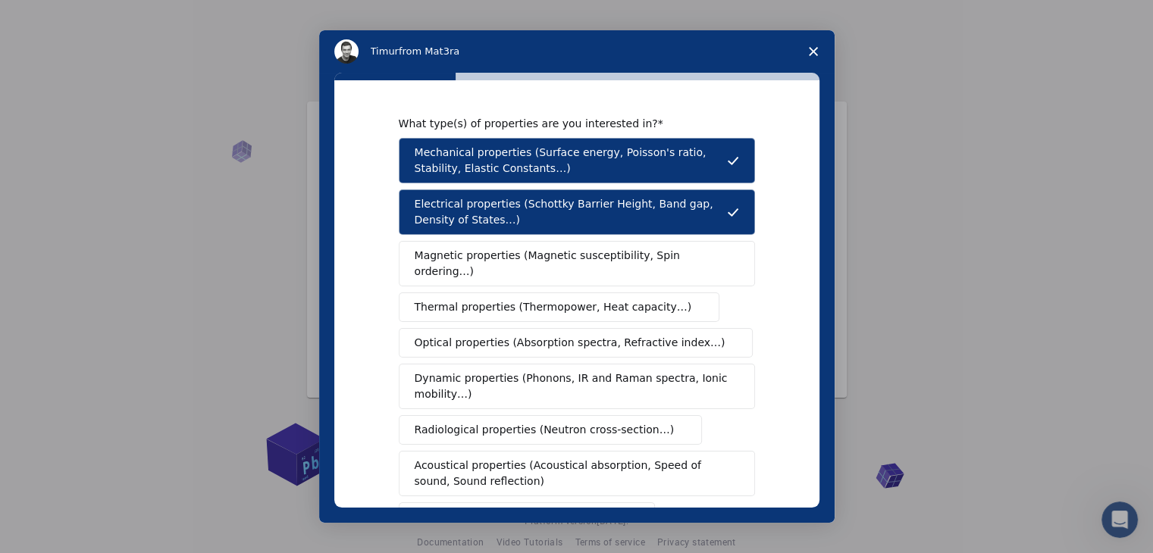
click at [599, 249] on span "Magnetic properties (Magnetic susceptibility, Spin ordering…)" at bounding box center [571, 264] width 313 height 32
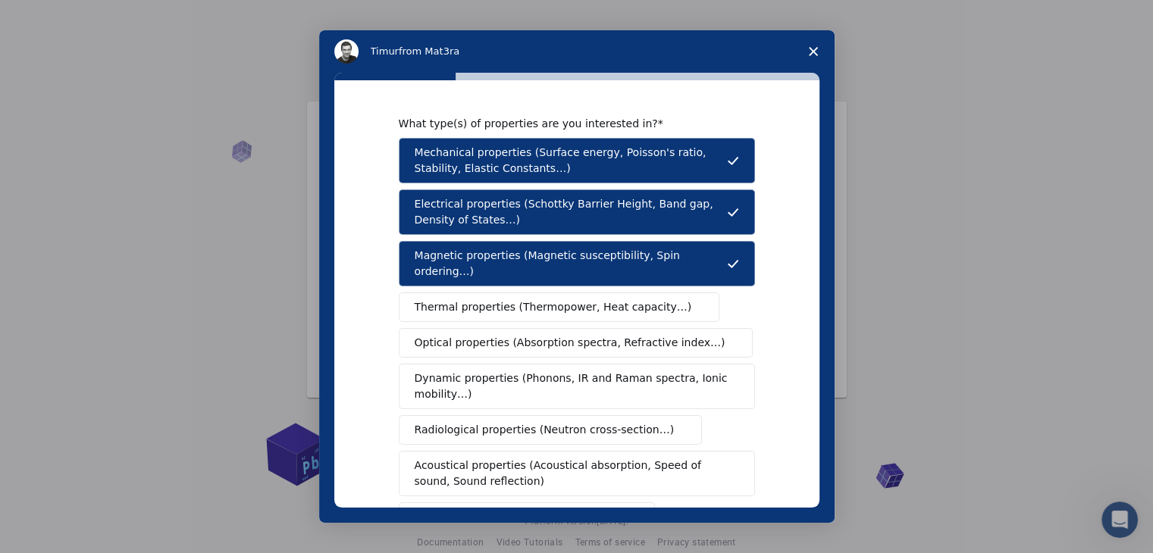
click at [595, 299] on span "Thermal properties (Thermopower, Heat capacity…)" at bounding box center [553, 307] width 277 height 16
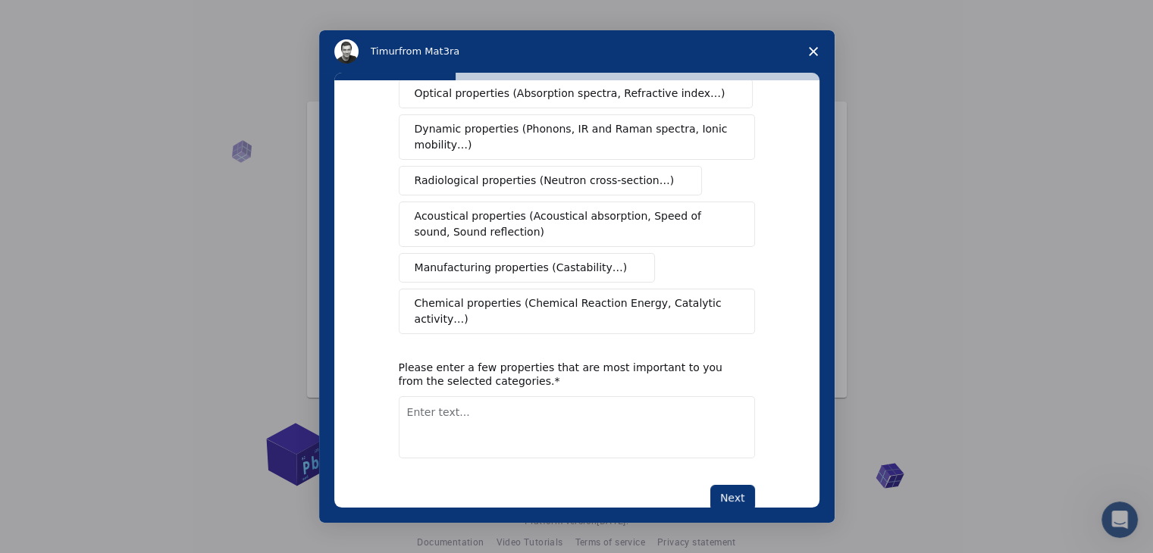
scroll to position [253, 0]
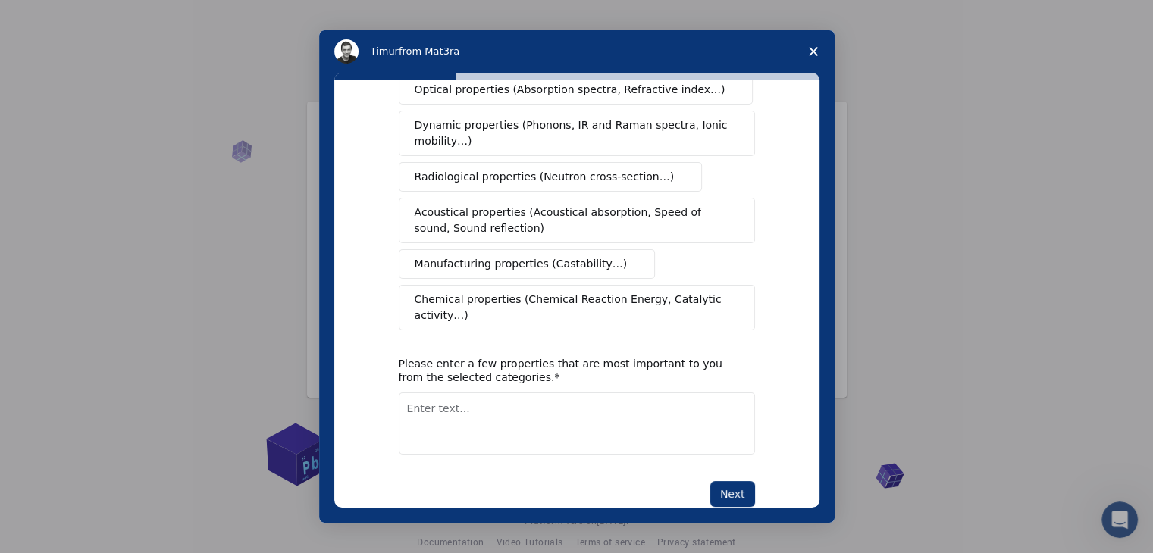
click at [584, 256] on span "Manufacturing properties (Castability…)" at bounding box center [521, 264] width 213 height 16
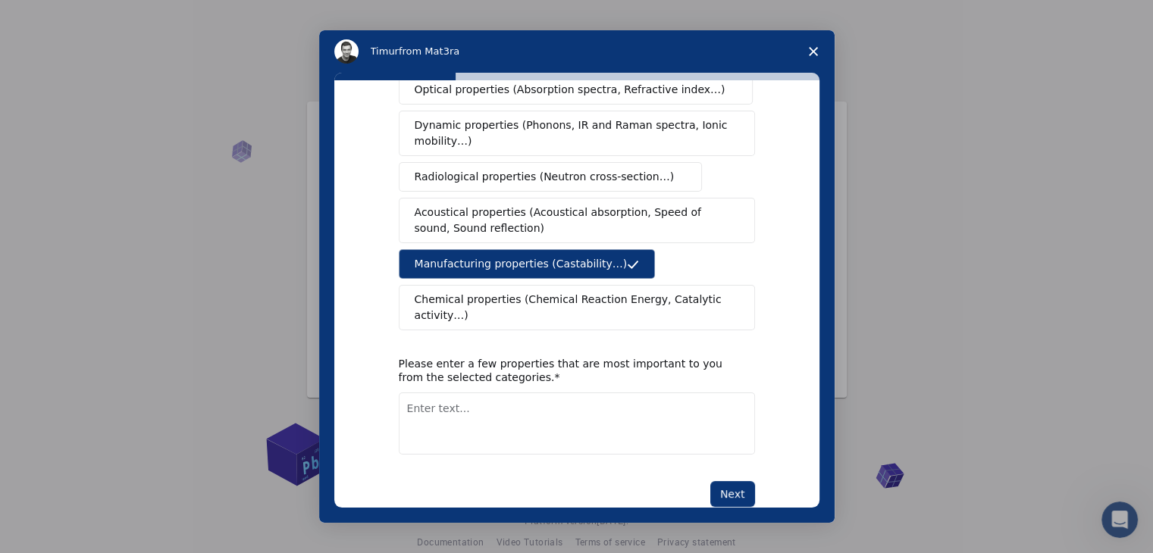
click at [596, 290] on button "Chemical properties (Chemical Reaction Energy, Catalytic activity…)" at bounding box center [577, 307] width 356 height 45
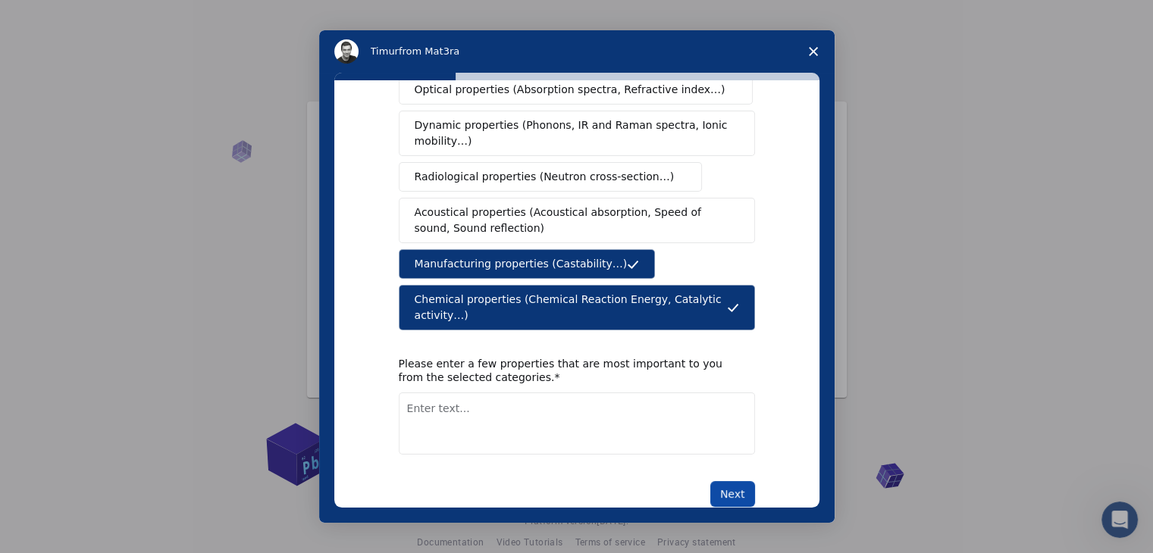
click at [720, 481] on button "Next" at bounding box center [732, 494] width 45 height 26
click at [578, 407] on textarea "Enter text..." at bounding box center [577, 424] width 356 height 62
type textarea "Gas"
click at [734, 481] on button "Next" at bounding box center [732, 494] width 45 height 26
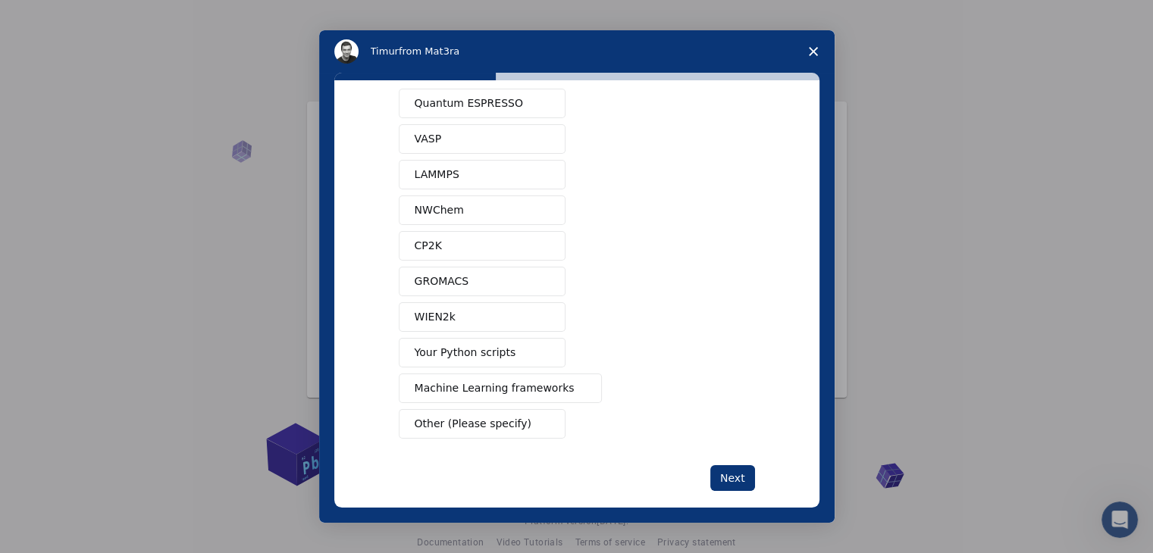
scroll to position [66, 0]
